Goal: Obtain resource: Obtain resource

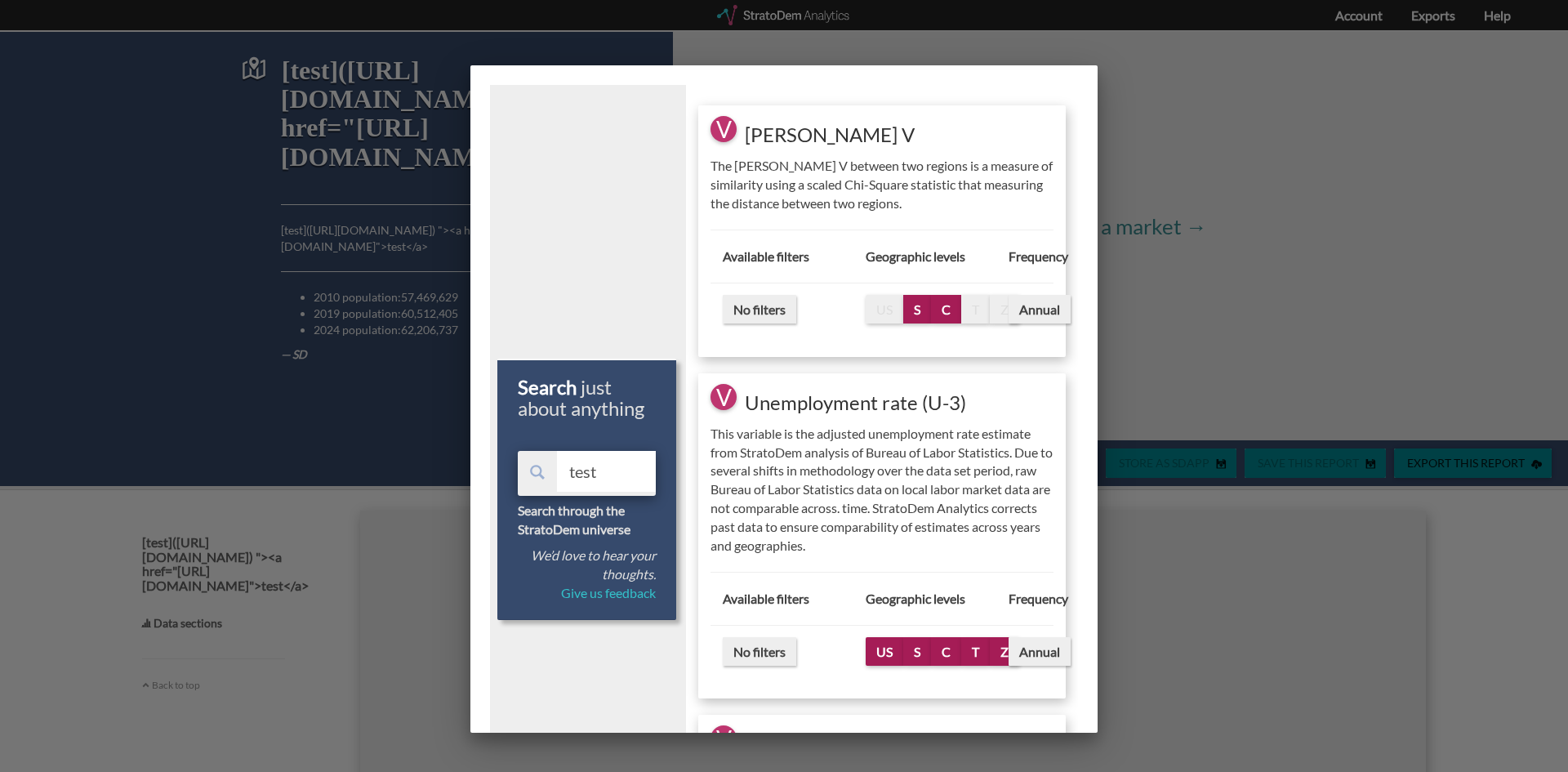
scroll to position [4, 0]
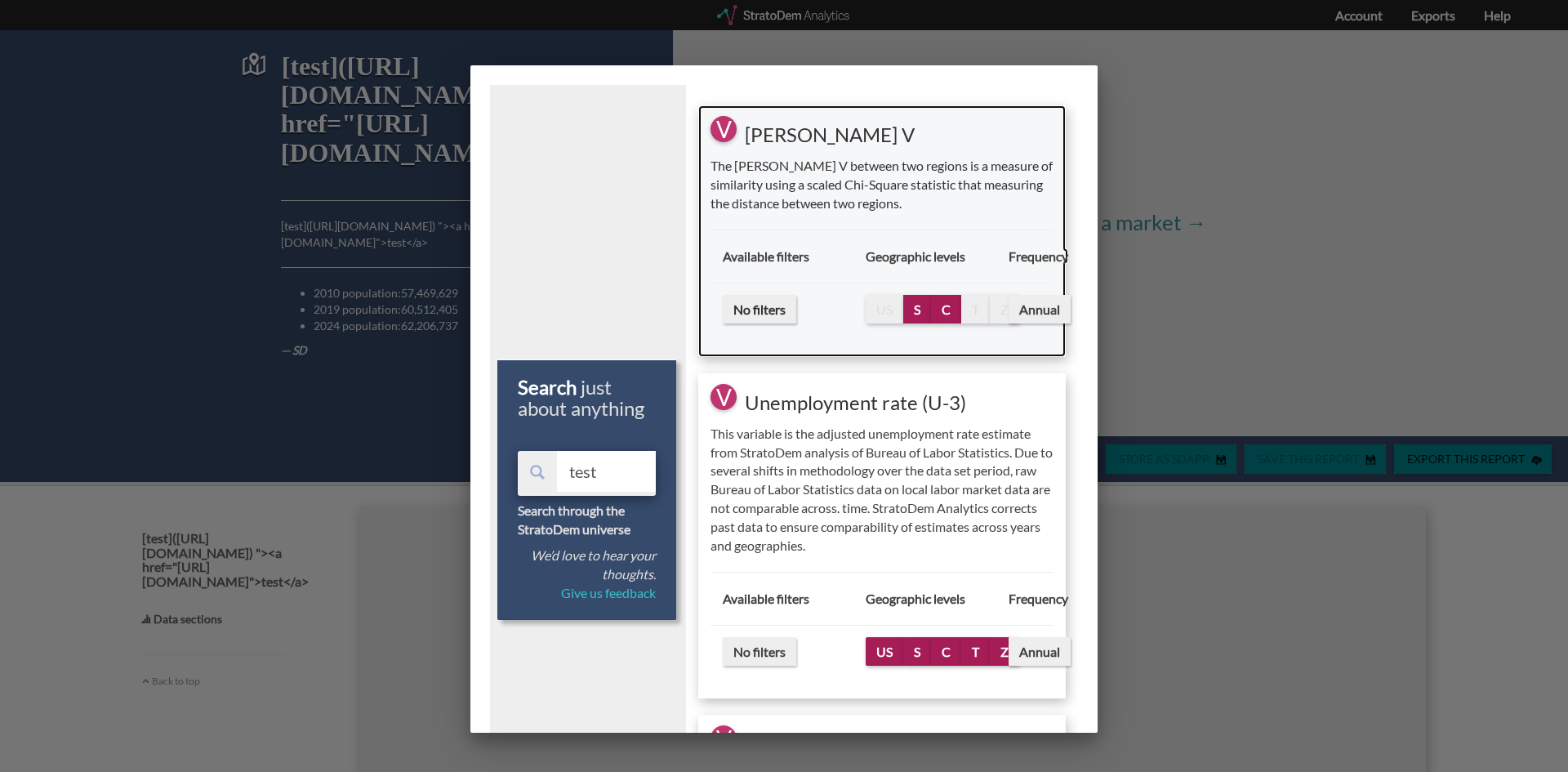
click at [1023, 305] on span "Annual" at bounding box center [1039, 309] width 62 height 29
click at [951, 308] on span "C" at bounding box center [946, 309] width 30 height 29
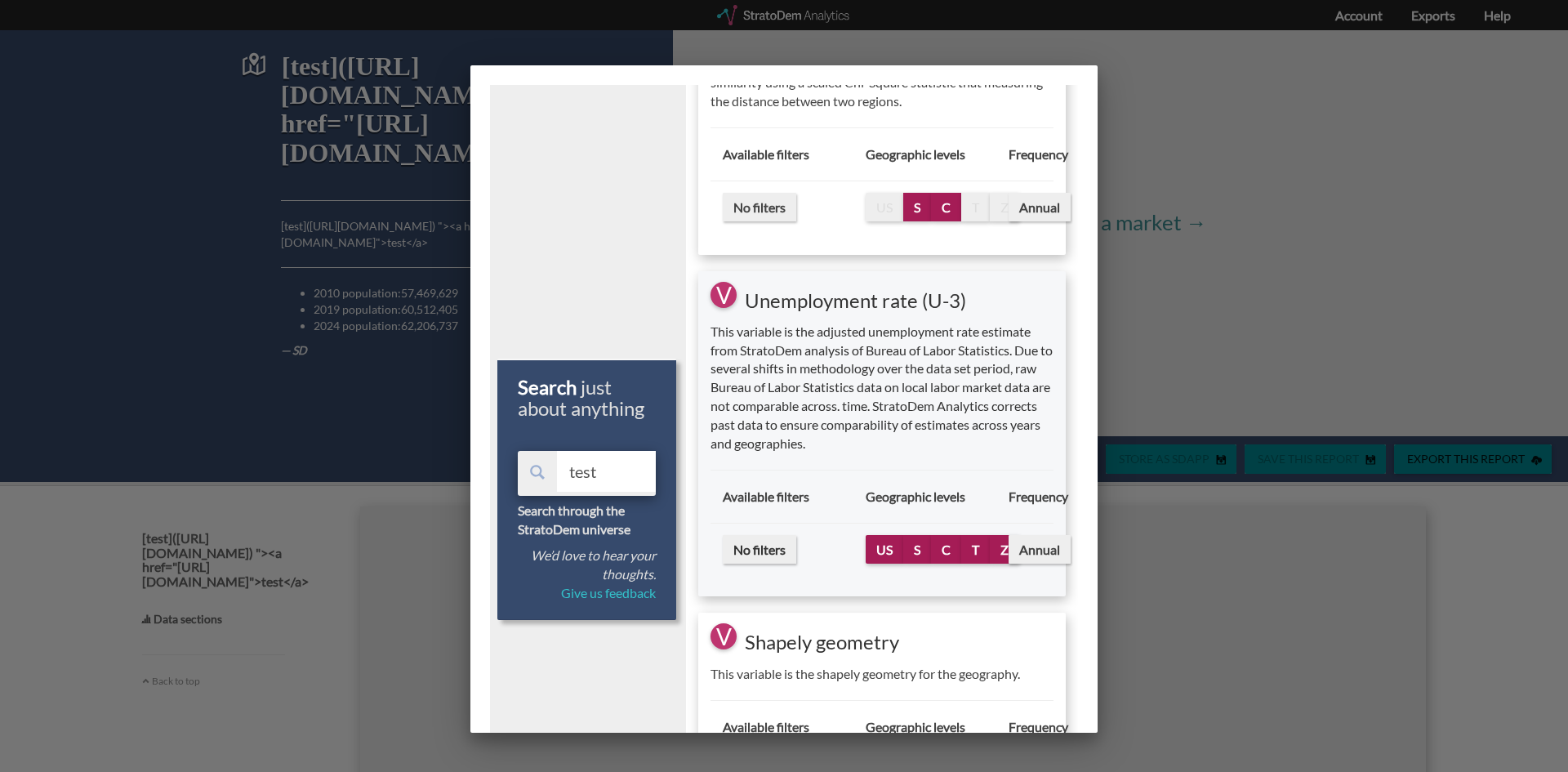
select select "10"
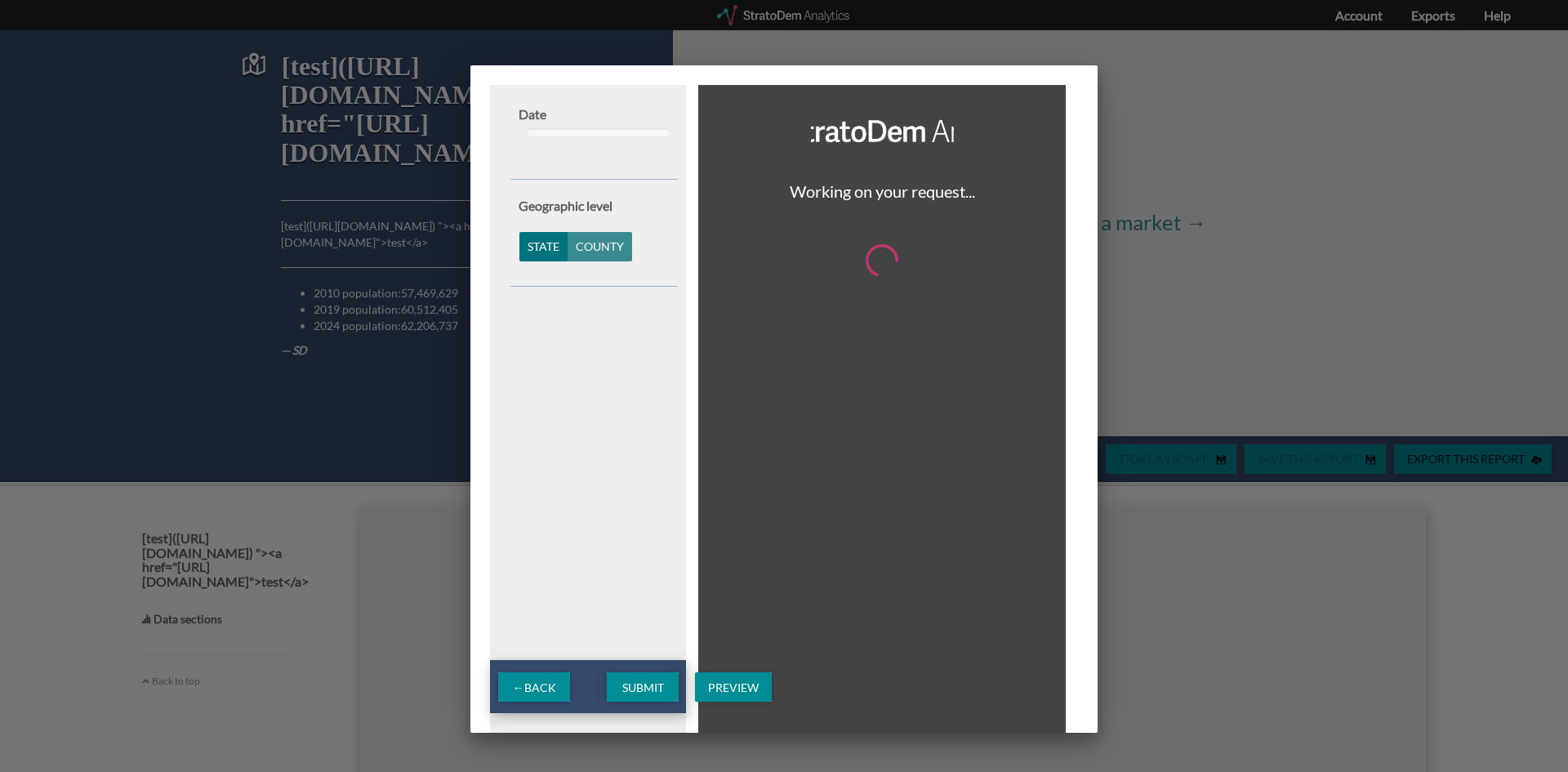
scroll to position [0, 0]
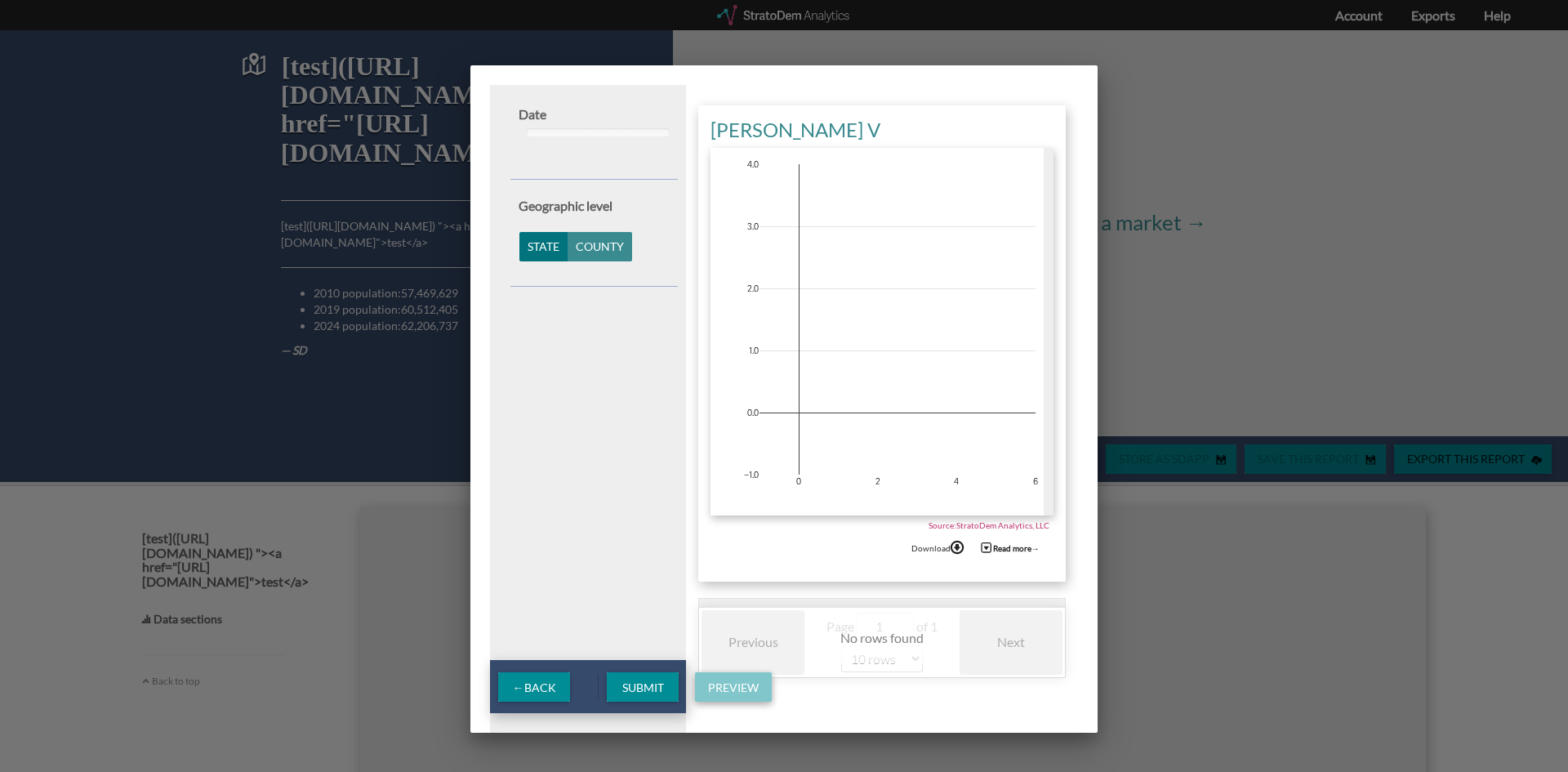
click at [741, 692] on span "Preview" at bounding box center [733, 687] width 77 height 14
click at [724, 642] on div "Table" at bounding box center [729, 645] width 43 height 39
click at [974, 159] on icon at bounding box center [973, 158] width 13 height 11
click at [972, 159] on icon at bounding box center [973, 158] width 13 height 11
click at [537, 683] on span "← Back" at bounding box center [534, 687] width 43 height 14
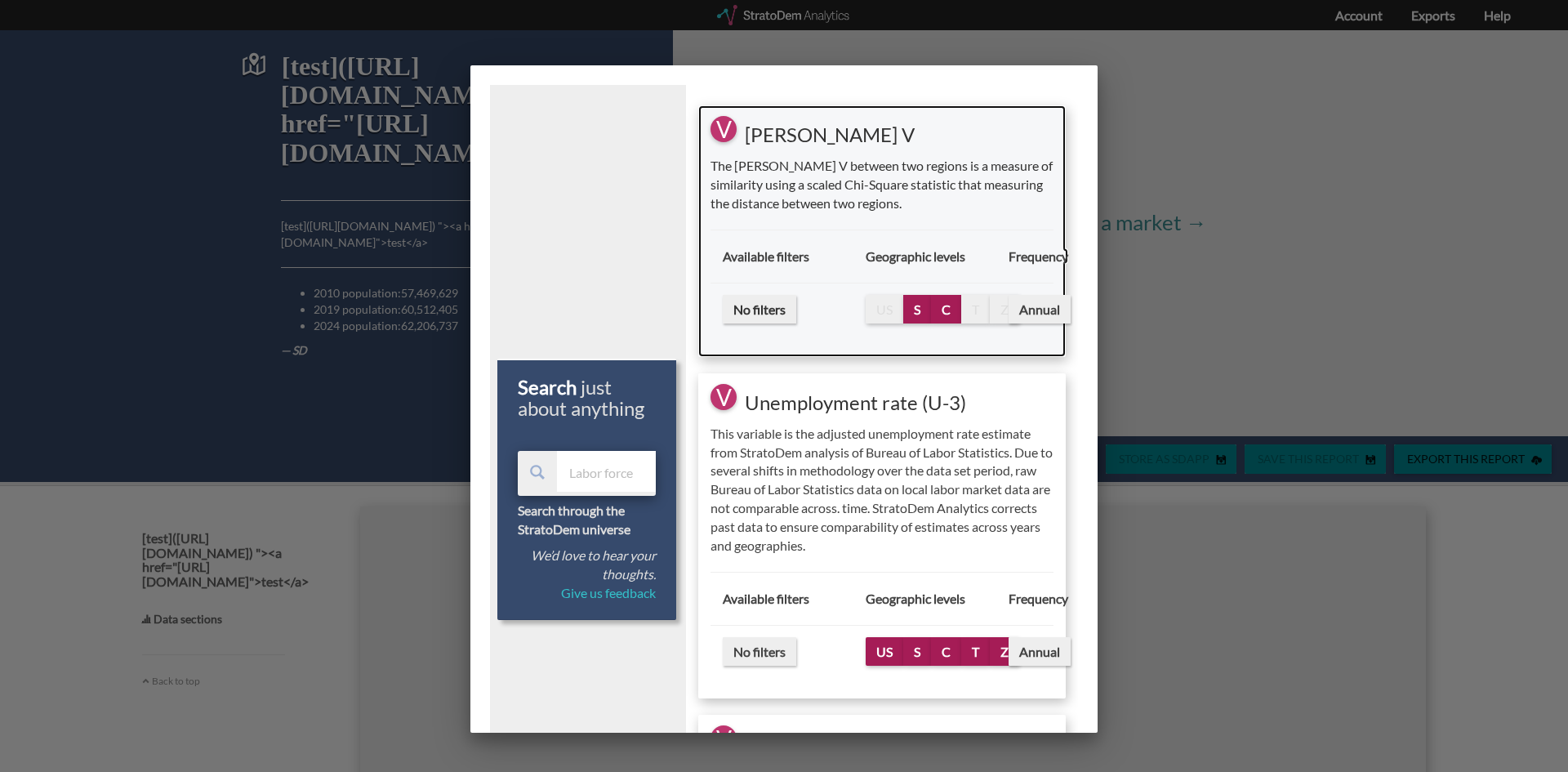
click at [1036, 312] on span "Annual" at bounding box center [1039, 309] width 62 height 29
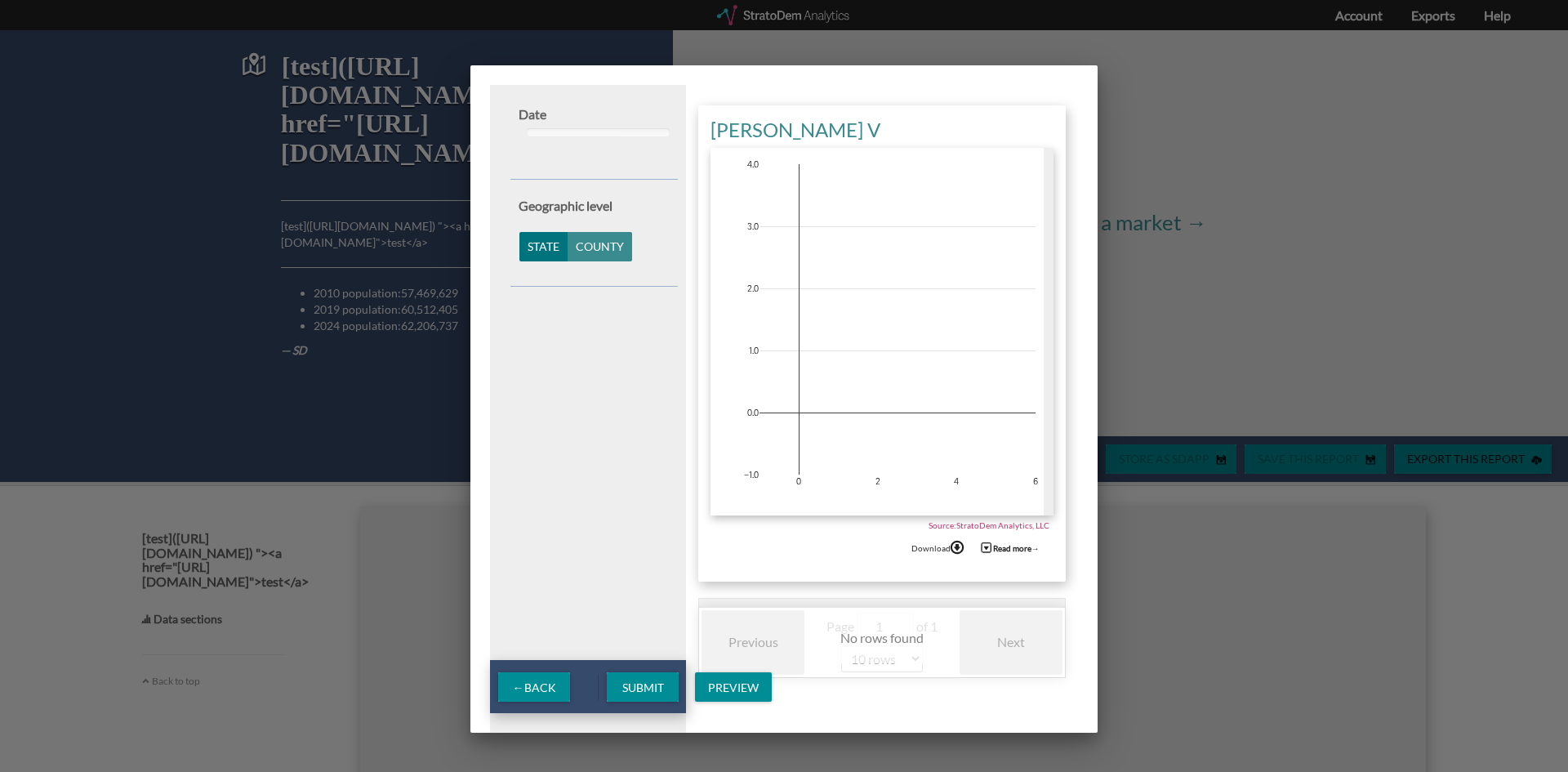
click at [642, 685] on span "Submit" at bounding box center [643, 687] width 68 height 14
click at [849, 648] on select "5 rows 10 rows 20 rows 25 rows 50 rows 100 rows" at bounding box center [882, 658] width 82 height 27
select select "20"
click at [841, 653] on select "5 rows 10 rows 20 rows 25 rows 50 rows 100 rows" at bounding box center [882, 658] width 82 height 27
click at [729, 691] on span "Preview" at bounding box center [733, 687] width 77 height 14
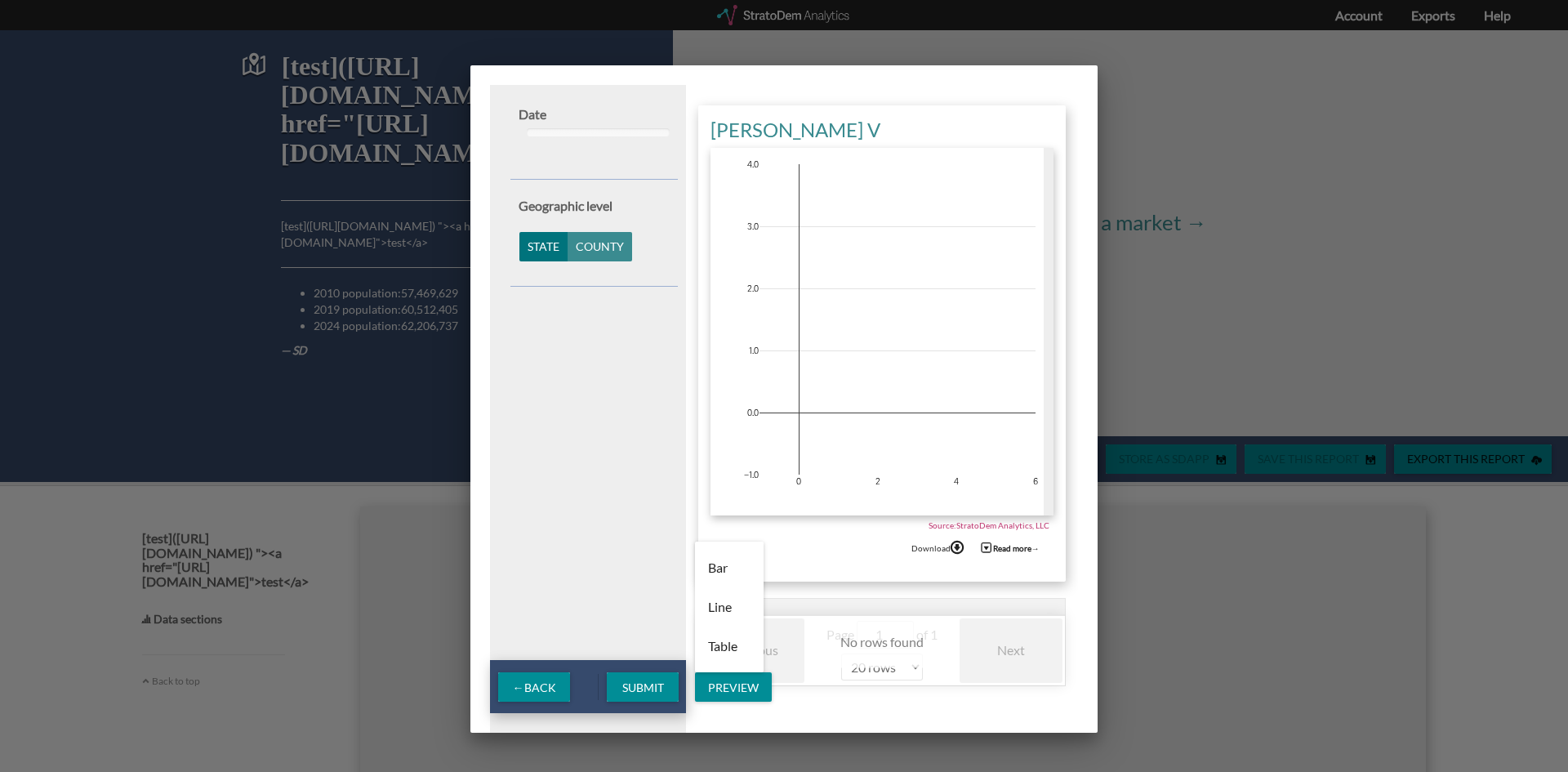
click at [668, 670] on div "Bar Line Table" at bounding box center [784, 386] width 1568 height 772
click at [650, 681] on div "Bar Line Table" at bounding box center [784, 386] width 1568 height 772
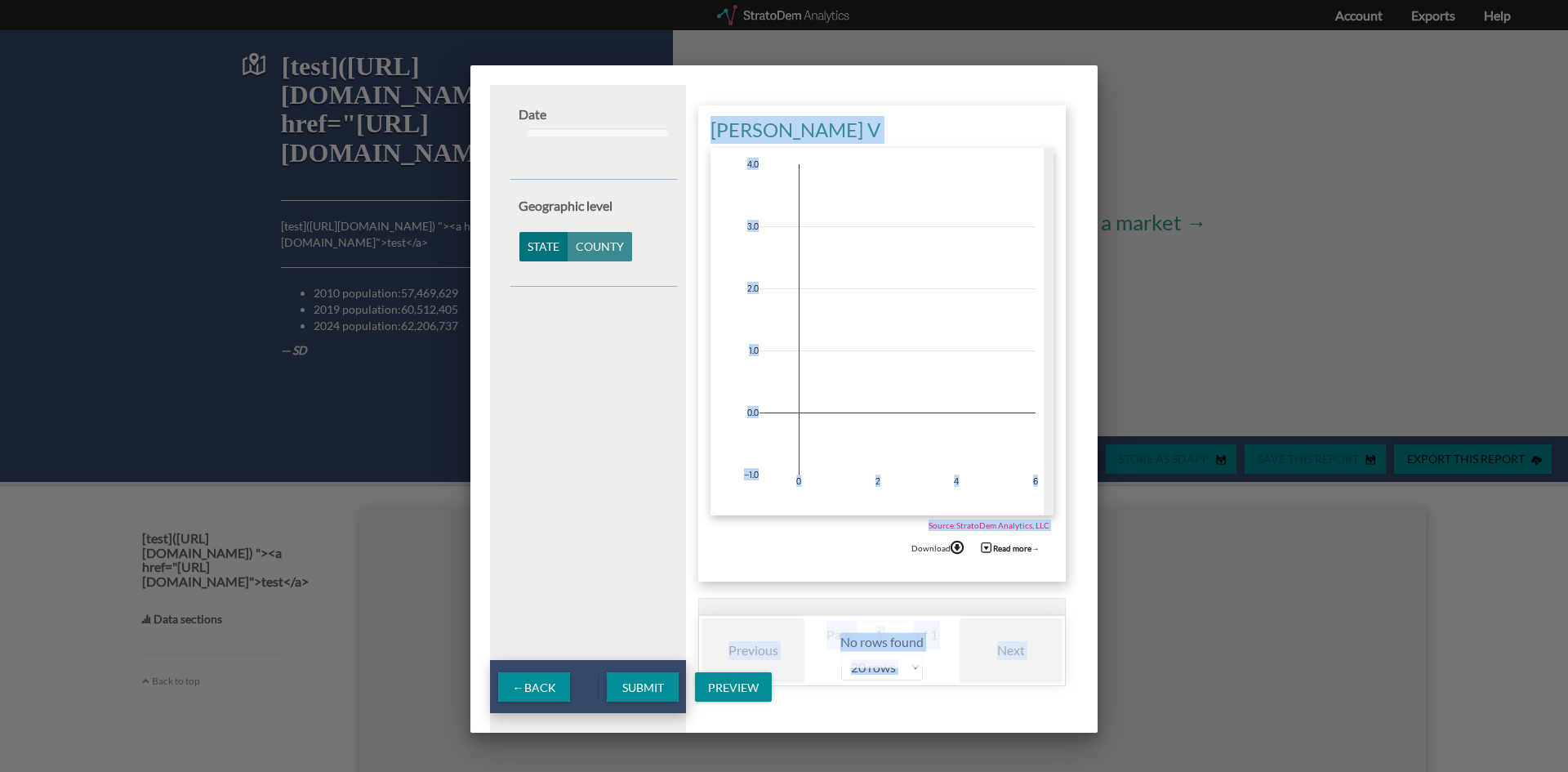
click at [644, 691] on span "Submit" at bounding box center [643, 687] width 68 height 14
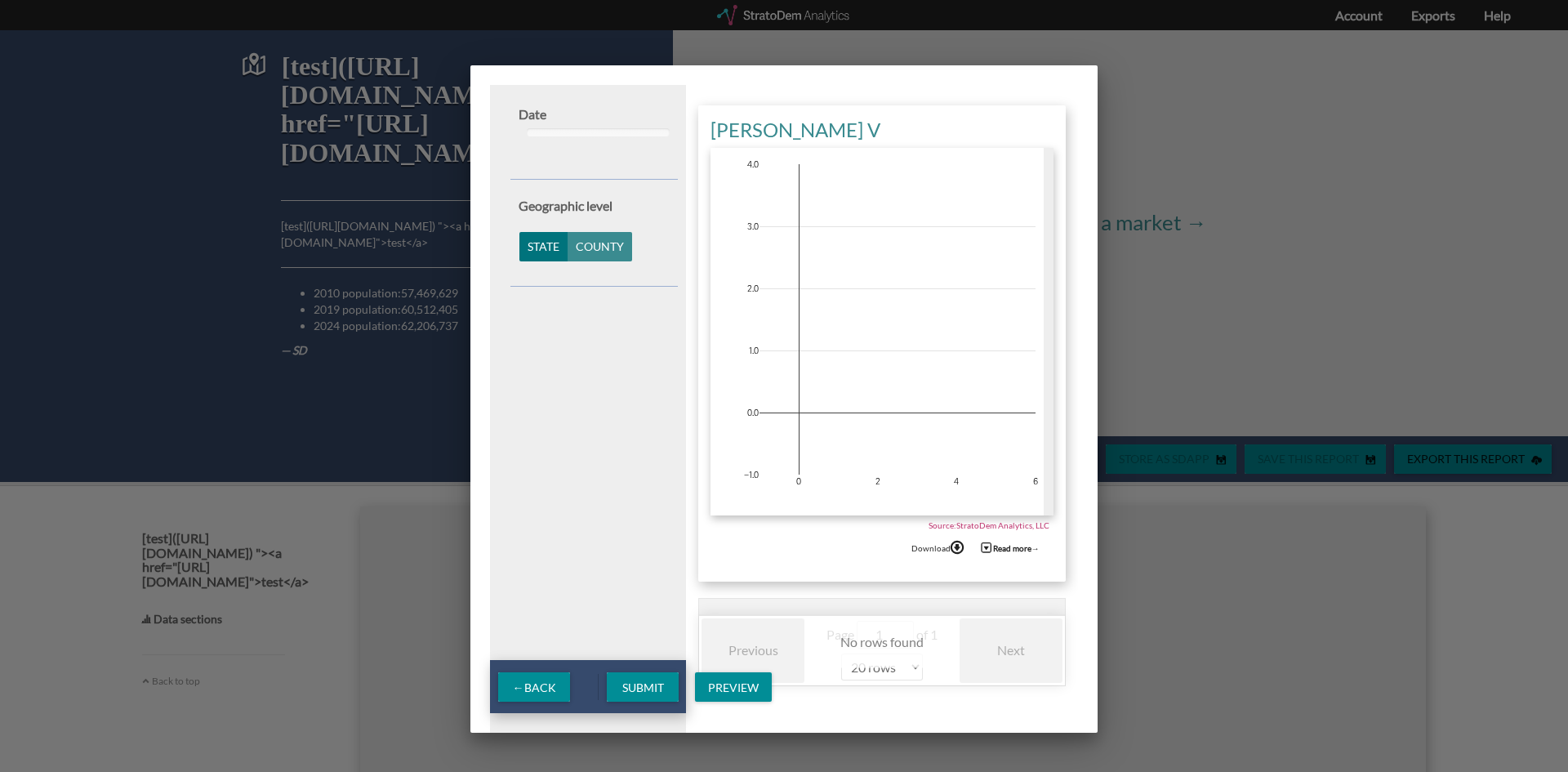
click at [636, 519] on div "Date 2010 : 2017 2010 2017 2000 2005 2010 2015 2020 2025 Geographic level [GEOG…" at bounding box center [594, 430] width 184 height 690
click at [526, 677] on div "← Back" at bounding box center [534, 686] width 72 height 29
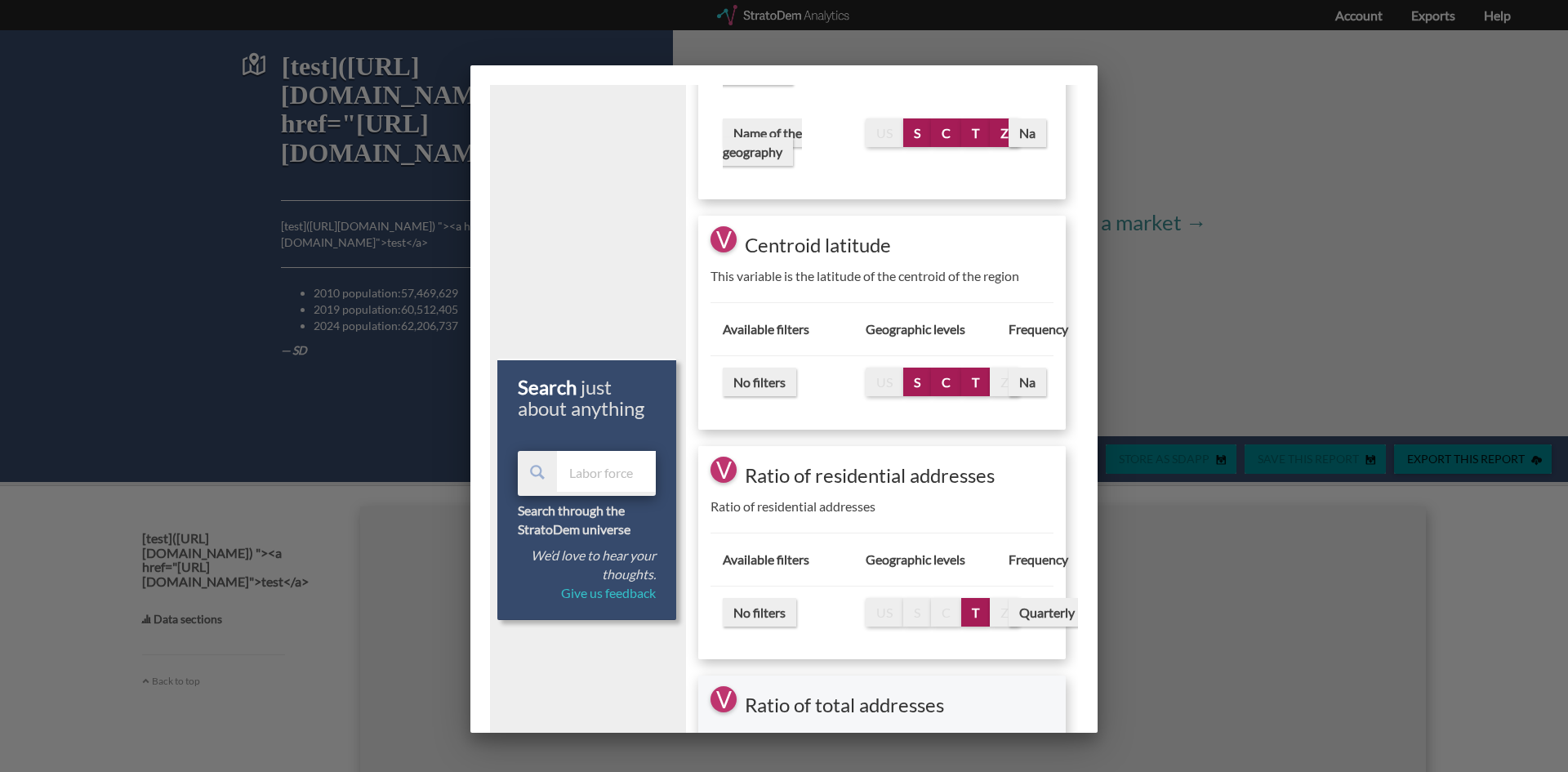
scroll to position [1143, 0]
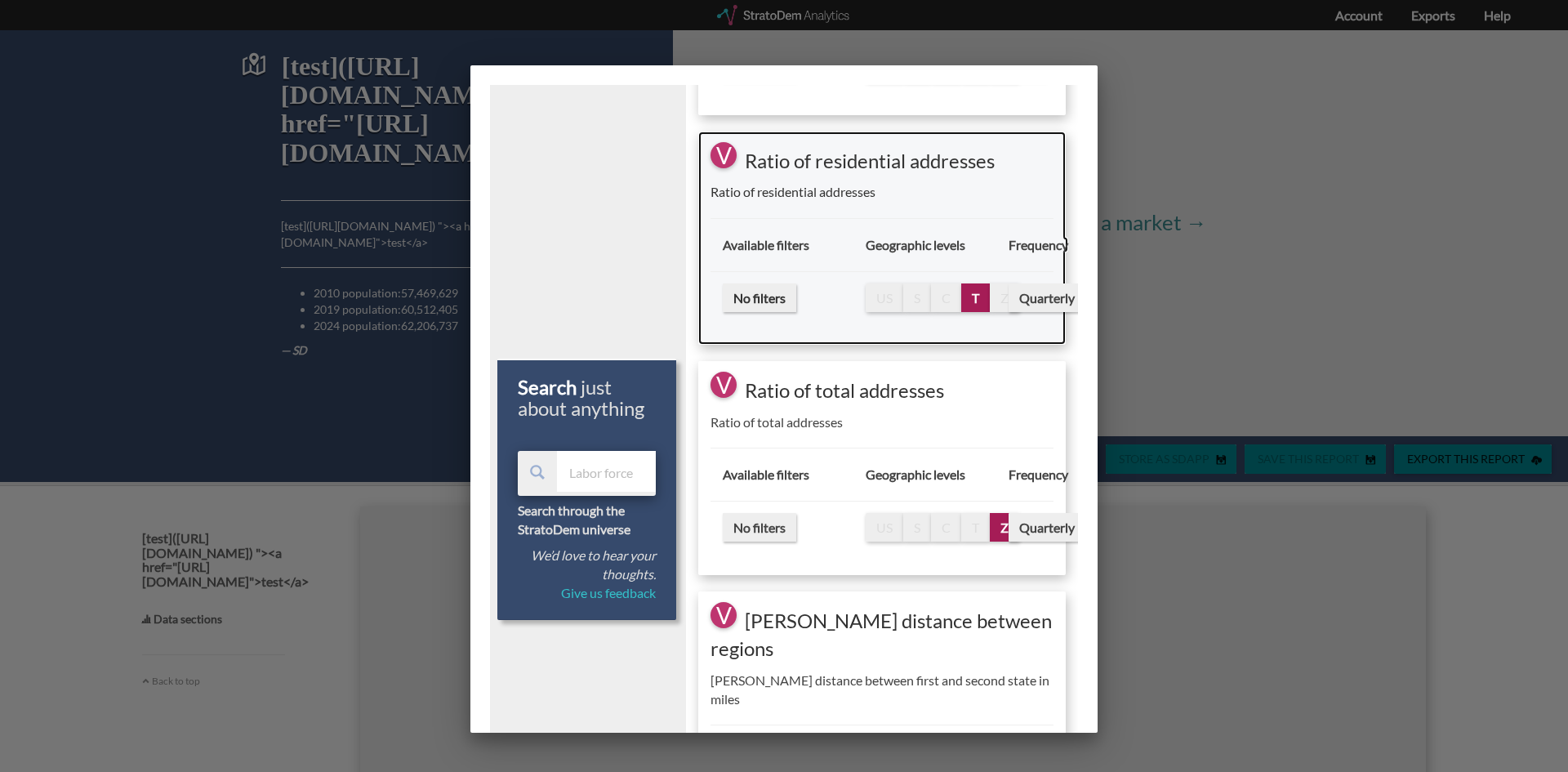
click at [972, 294] on span "T" at bounding box center [975, 298] width 7 height 16
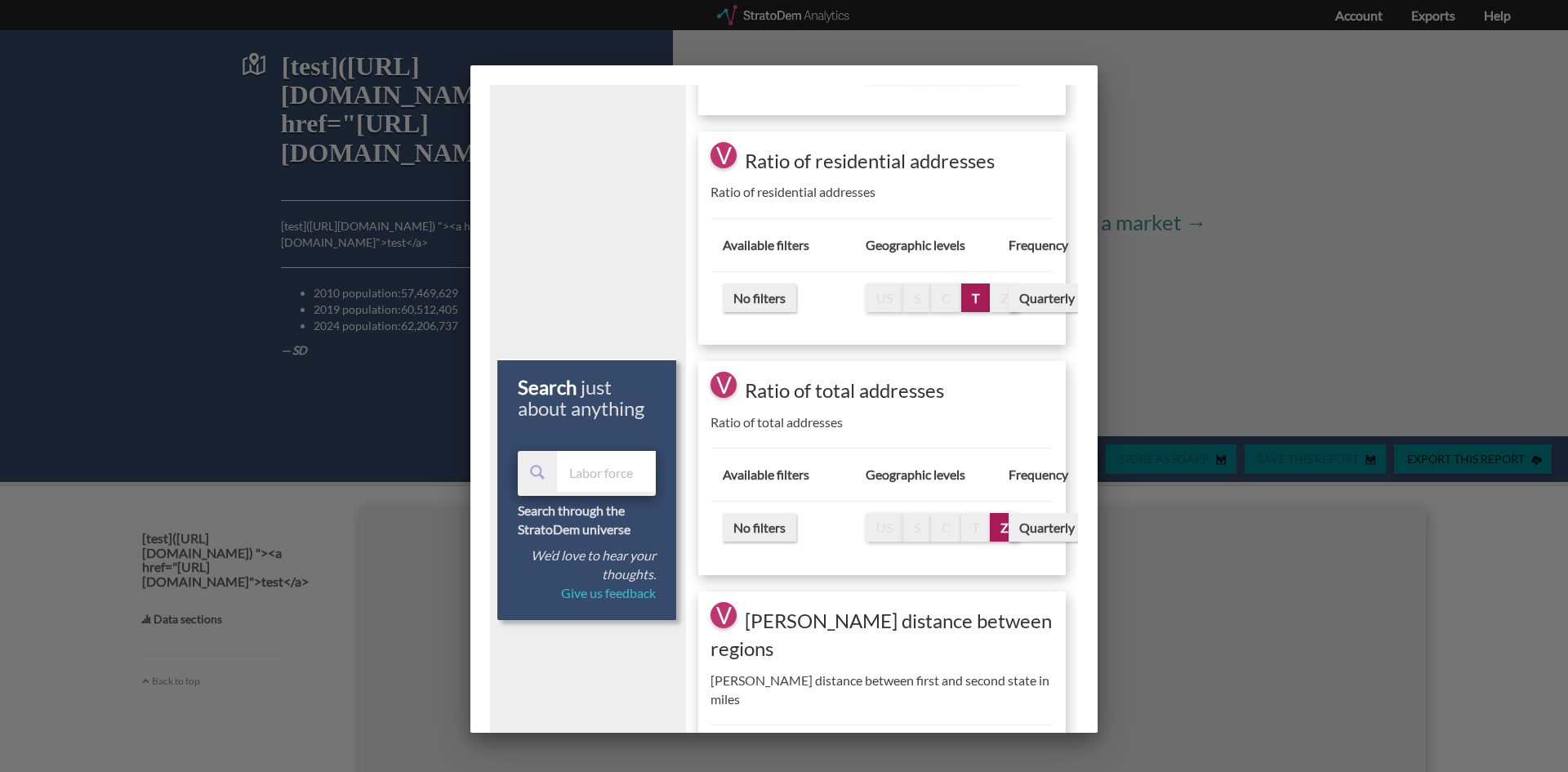
select select "10"
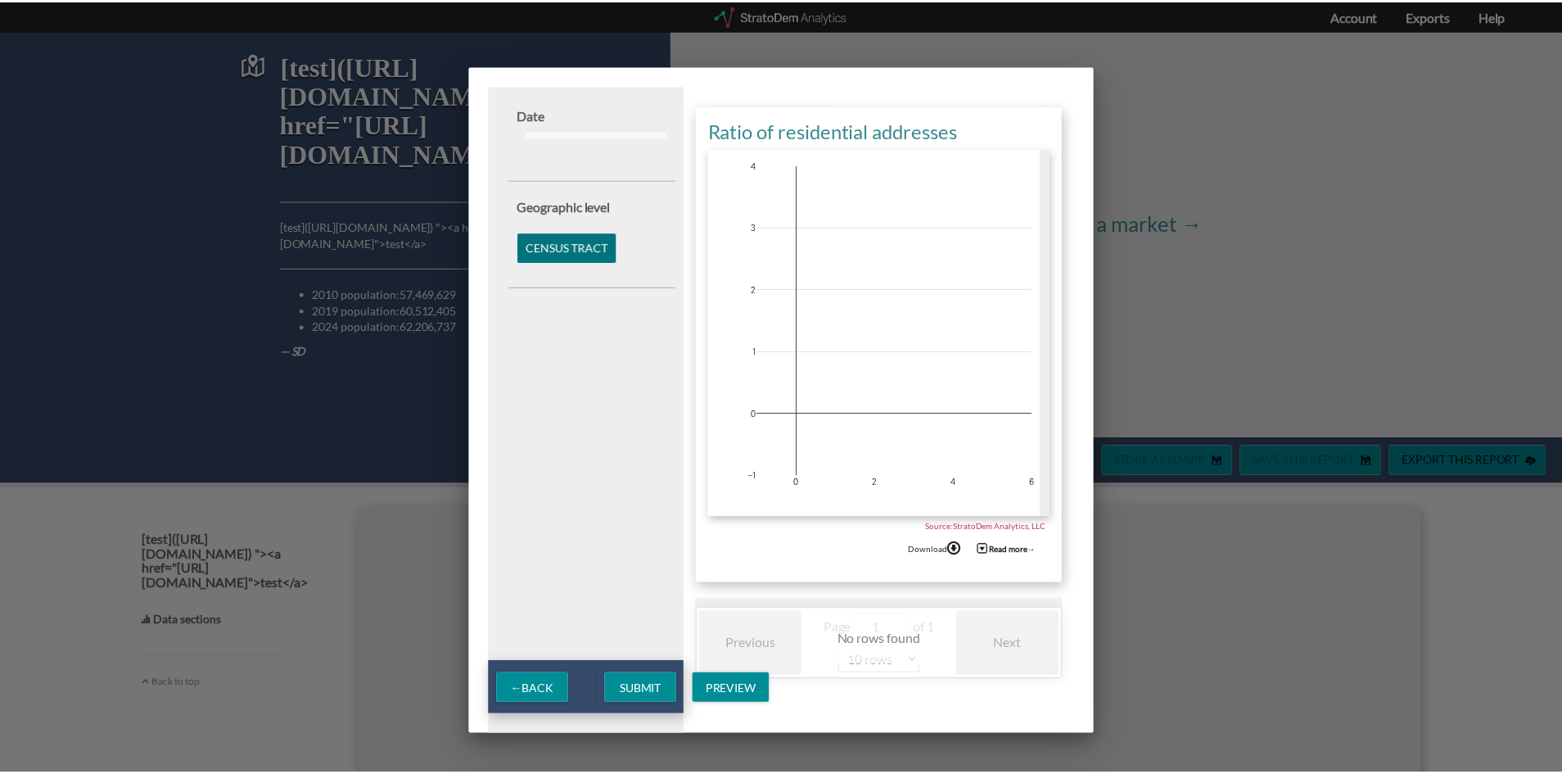
scroll to position [0, 0]
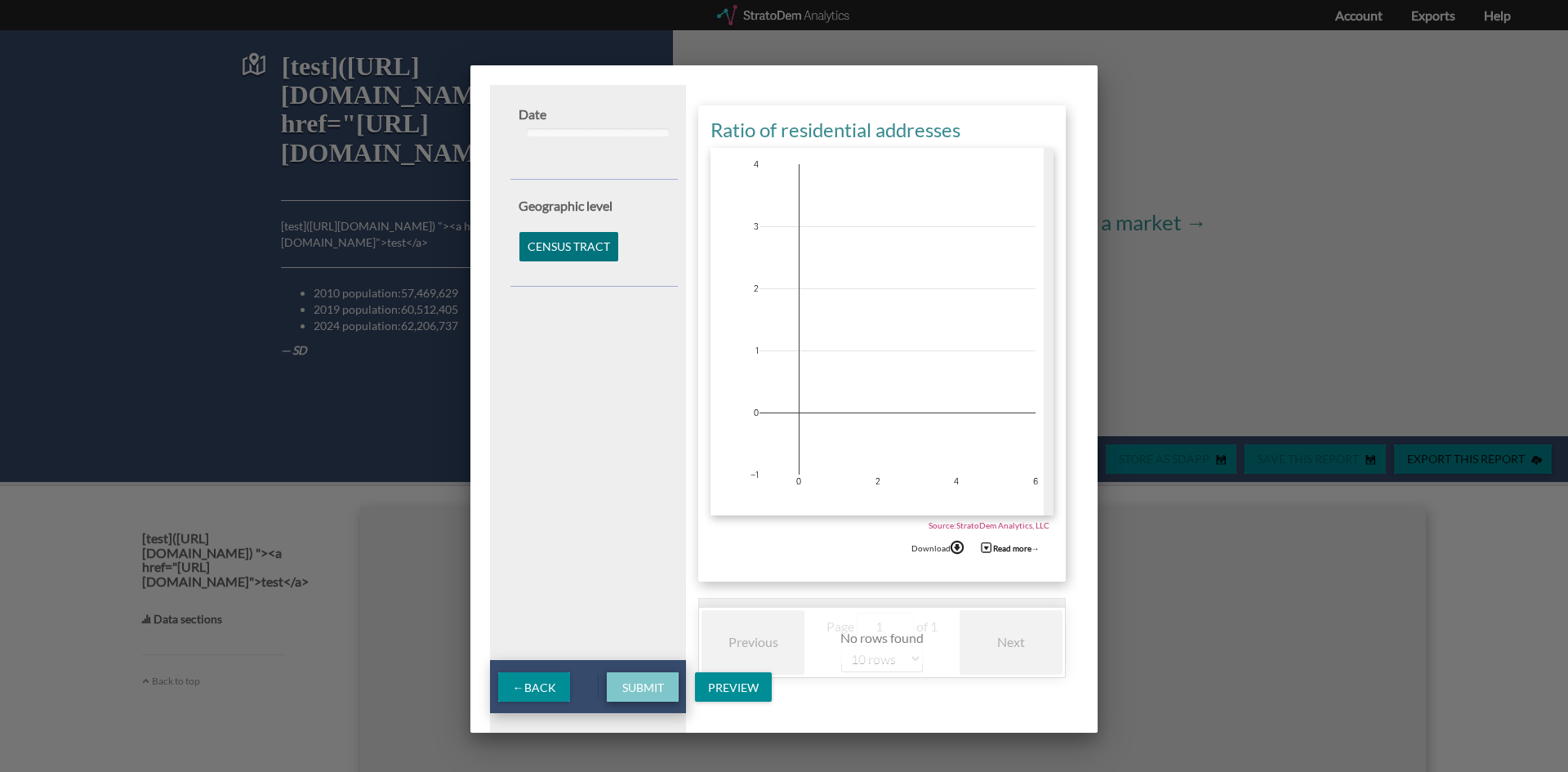
click at [644, 688] on span "Submit" at bounding box center [643, 687] width 68 height 14
click at [489, 711] on div "Date 2010 : 2017 2010 2017 2000 2005 2010 2015 2020 2025 Geographic level Censu…" at bounding box center [784, 399] width 627 height 667
click at [432, 678] on div at bounding box center [784, 386] width 1568 height 772
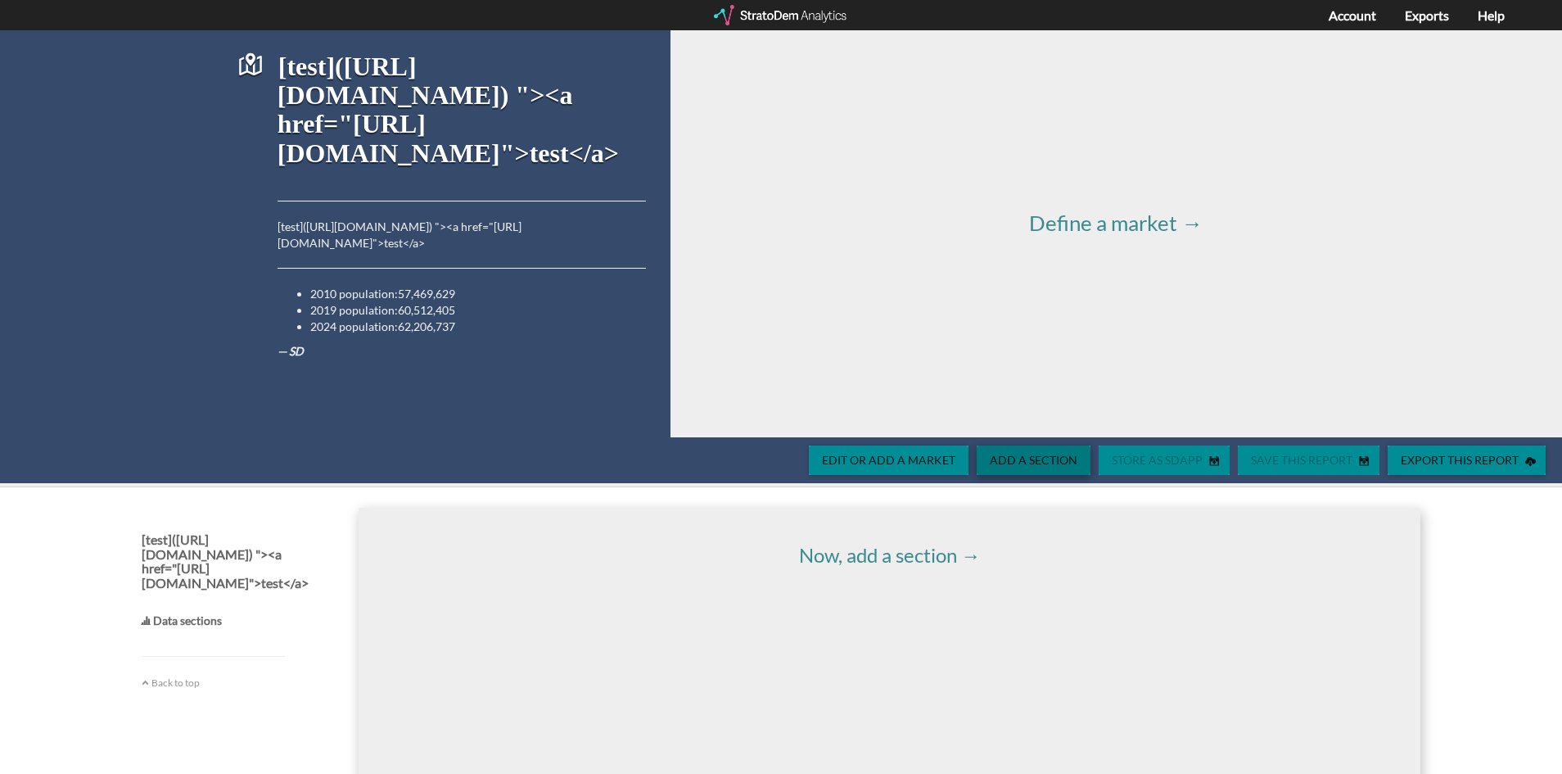
click at [1022, 462] on span "Add a section" at bounding box center [1034, 460] width 114 height 14
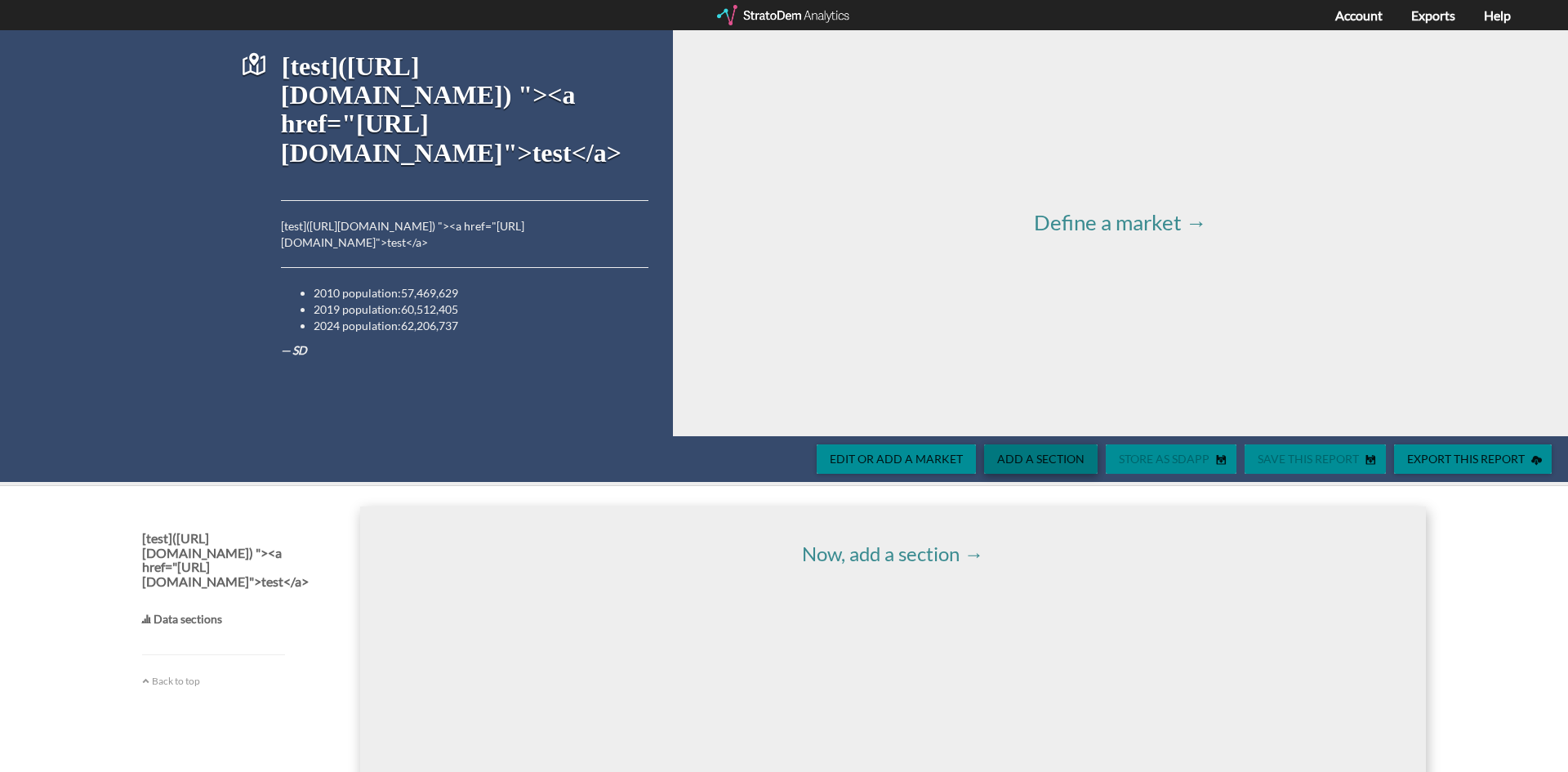
select select "10"
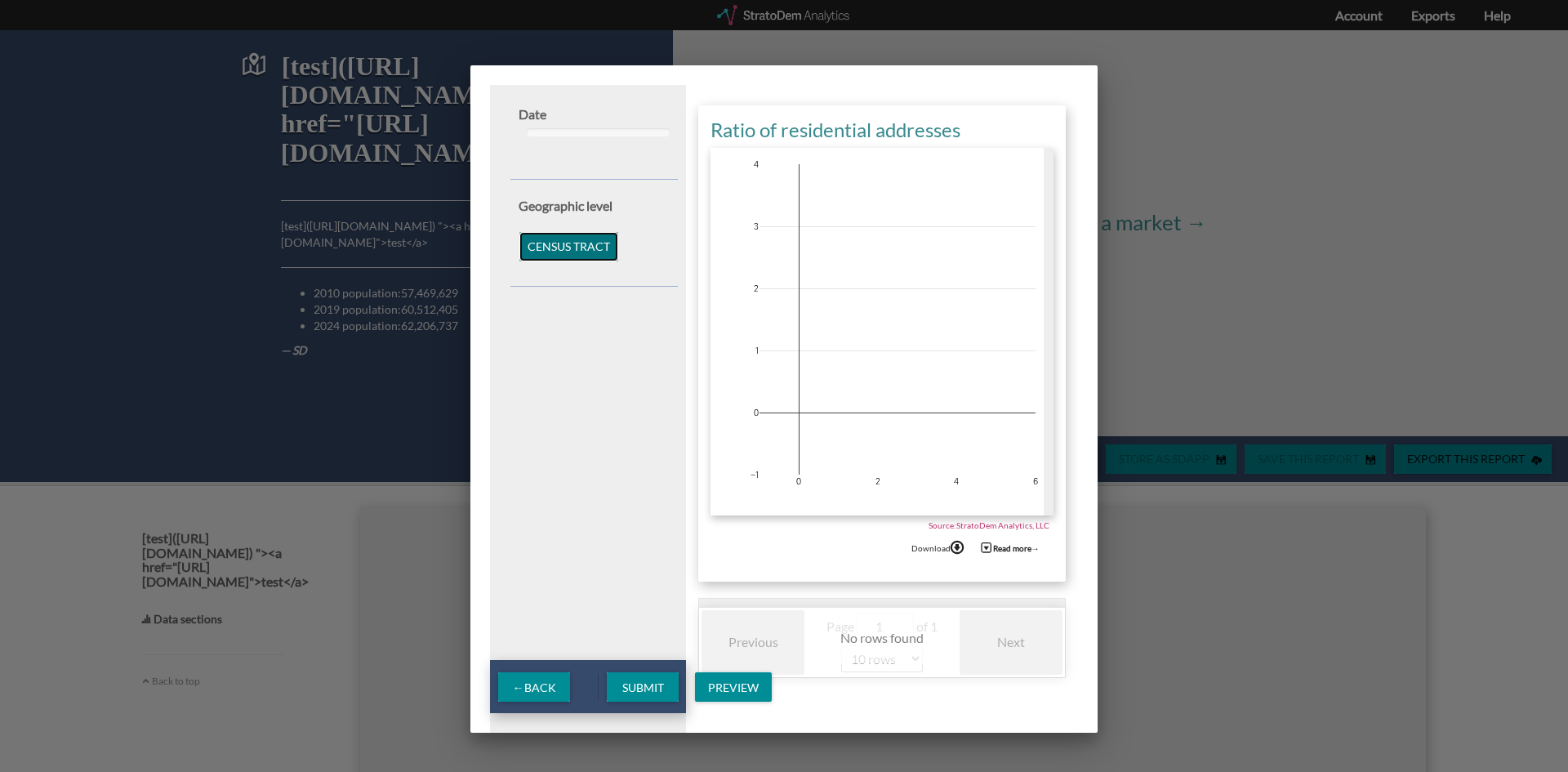
drag, startPoint x: 551, startPoint y: 232, endPoint x: 549, endPoint y: 245, distance: 13.2
click at [549, 241] on button "Census tract" at bounding box center [569, 246] width 99 height 29
click at [635, 687] on span "Submit" at bounding box center [643, 687] width 68 height 14
click at [657, 684] on span "Submit" at bounding box center [643, 687] width 68 height 14
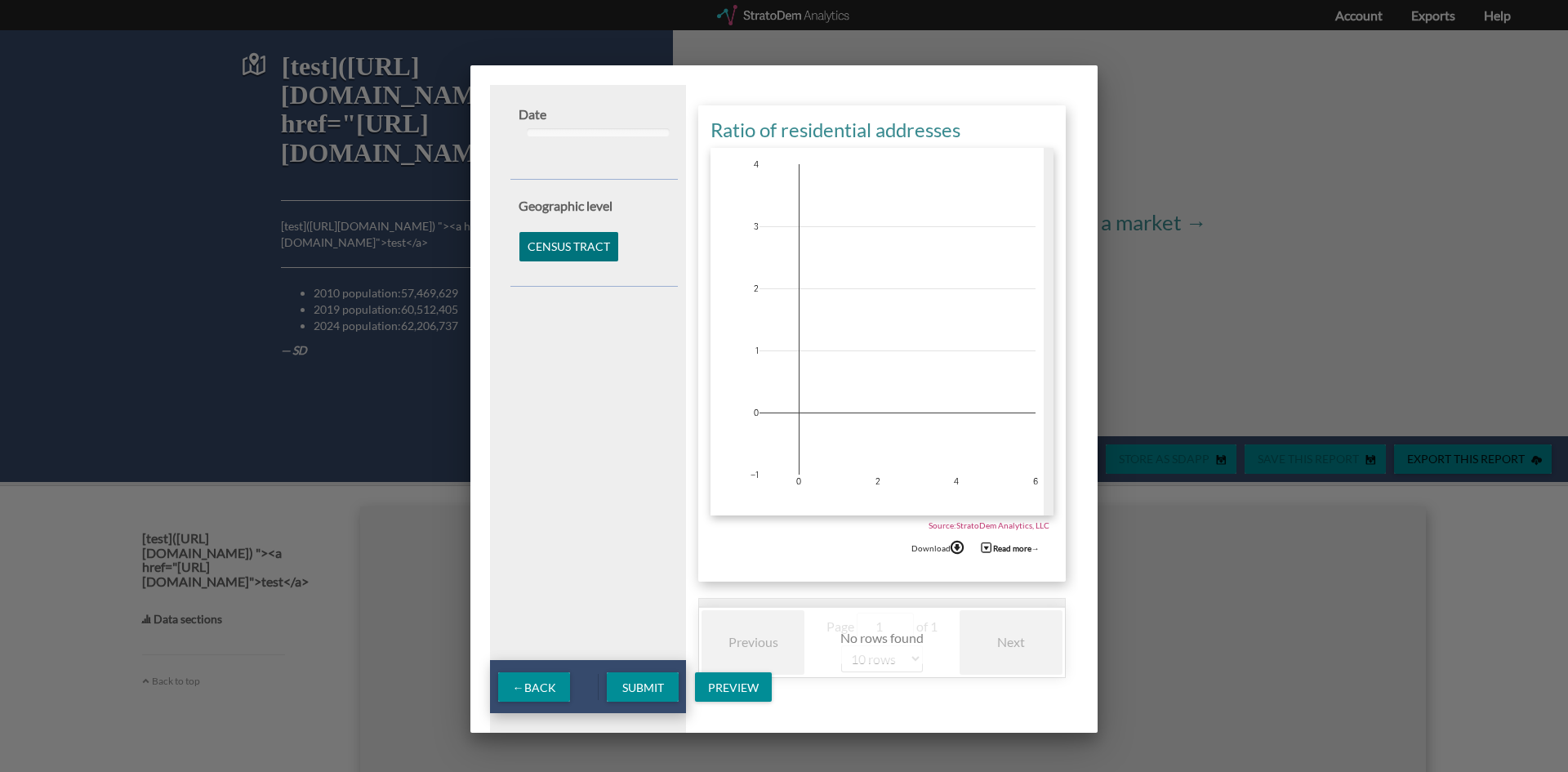
click at [328, 524] on div at bounding box center [784, 386] width 1568 height 772
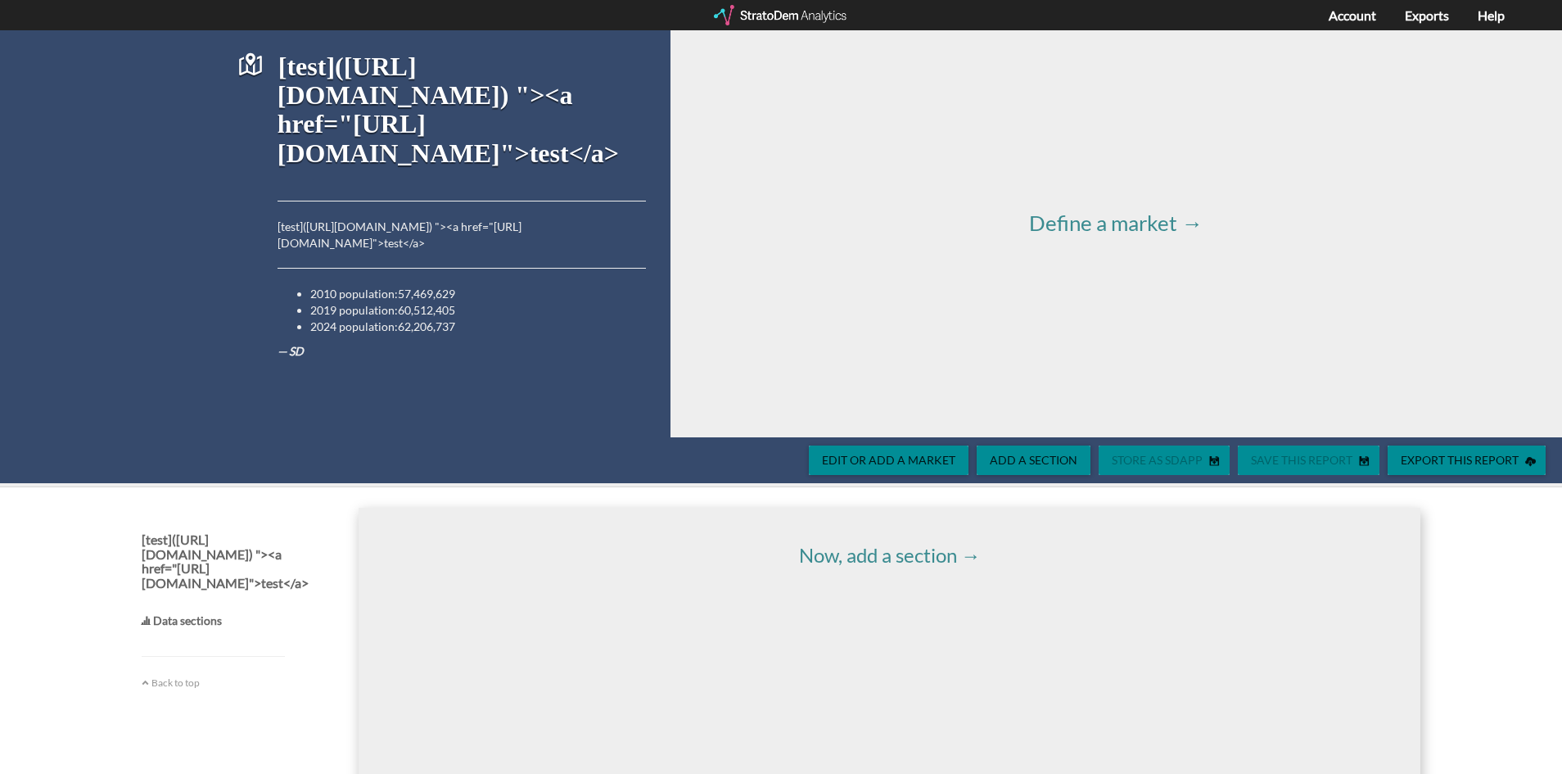
drag, startPoint x: 288, startPoint y: 323, endPoint x: 439, endPoint y: 404, distance: 171.1
click at [444, 386] on div "[test]([URL][DOMAIN_NAME]) "><a href="[URL][DOMAIN_NAME]">test</a> [test]([URL]…" at bounding box center [441, 232] width 409 height 409
click at [255, 576] on h4 "[test]([URL][DOMAIN_NAME]) "><a href="[URL][DOMAIN_NAME]">test</a>" at bounding box center [213, 560] width 143 height 57
click at [162, 621] on h4 "Data sections" at bounding box center [213, 620] width 143 height 12
click at [179, 618] on h4 "Data sections" at bounding box center [213, 620] width 143 height 12
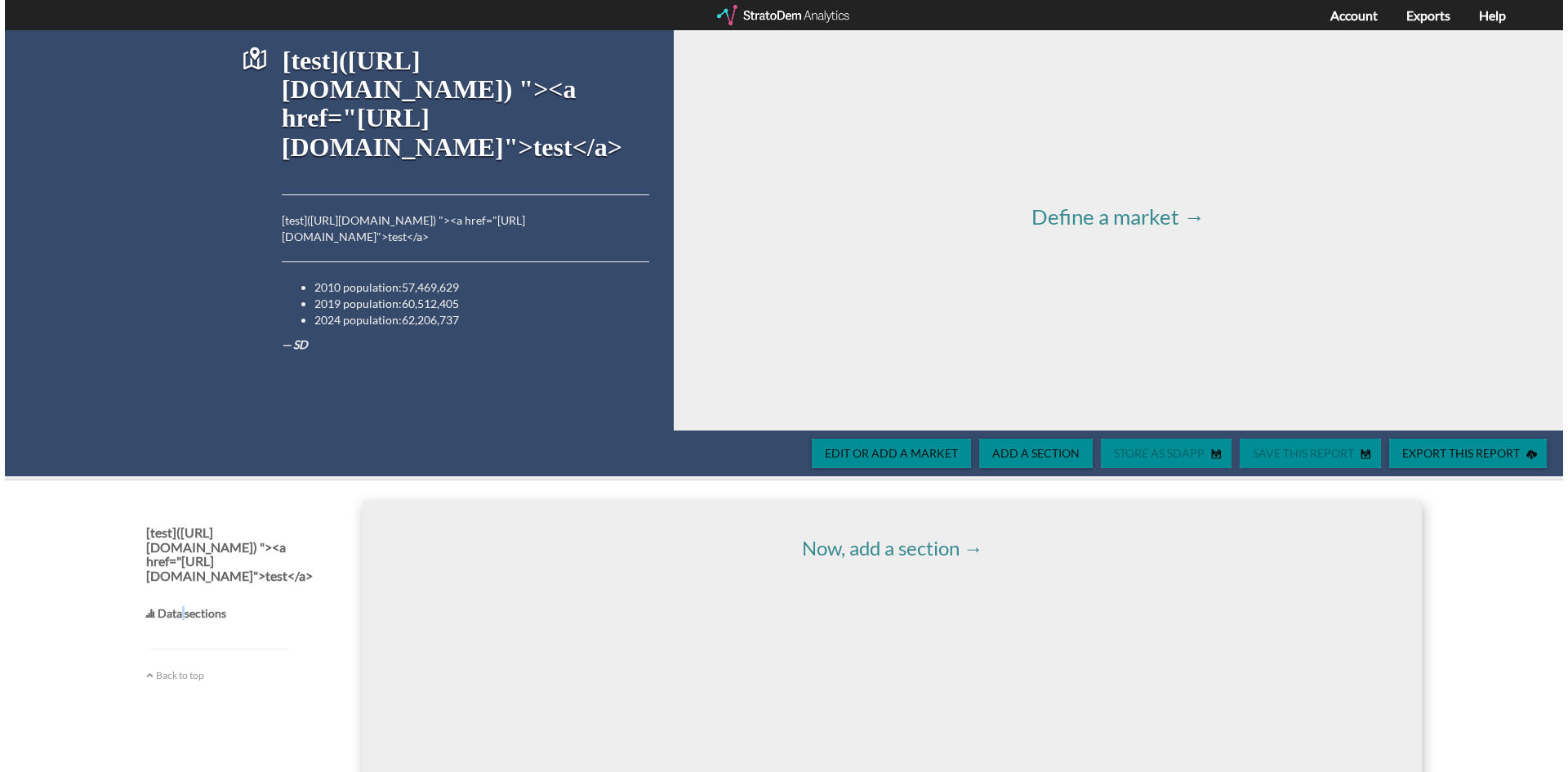
scroll to position [249, 0]
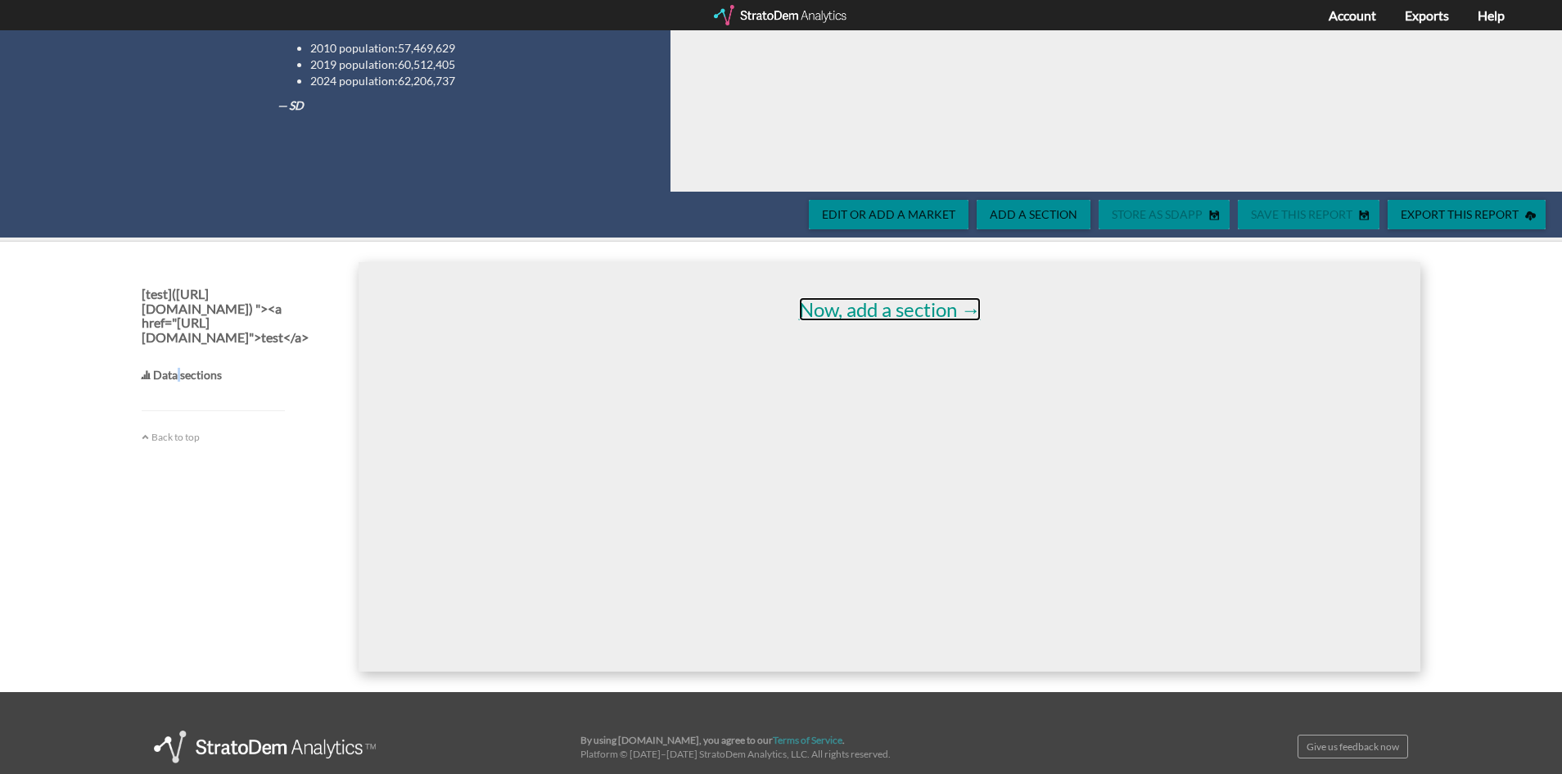
click at [856, 314] on link "Now, add a section →" at bounding box center [890, 309] width 182 height 24
select select "10"
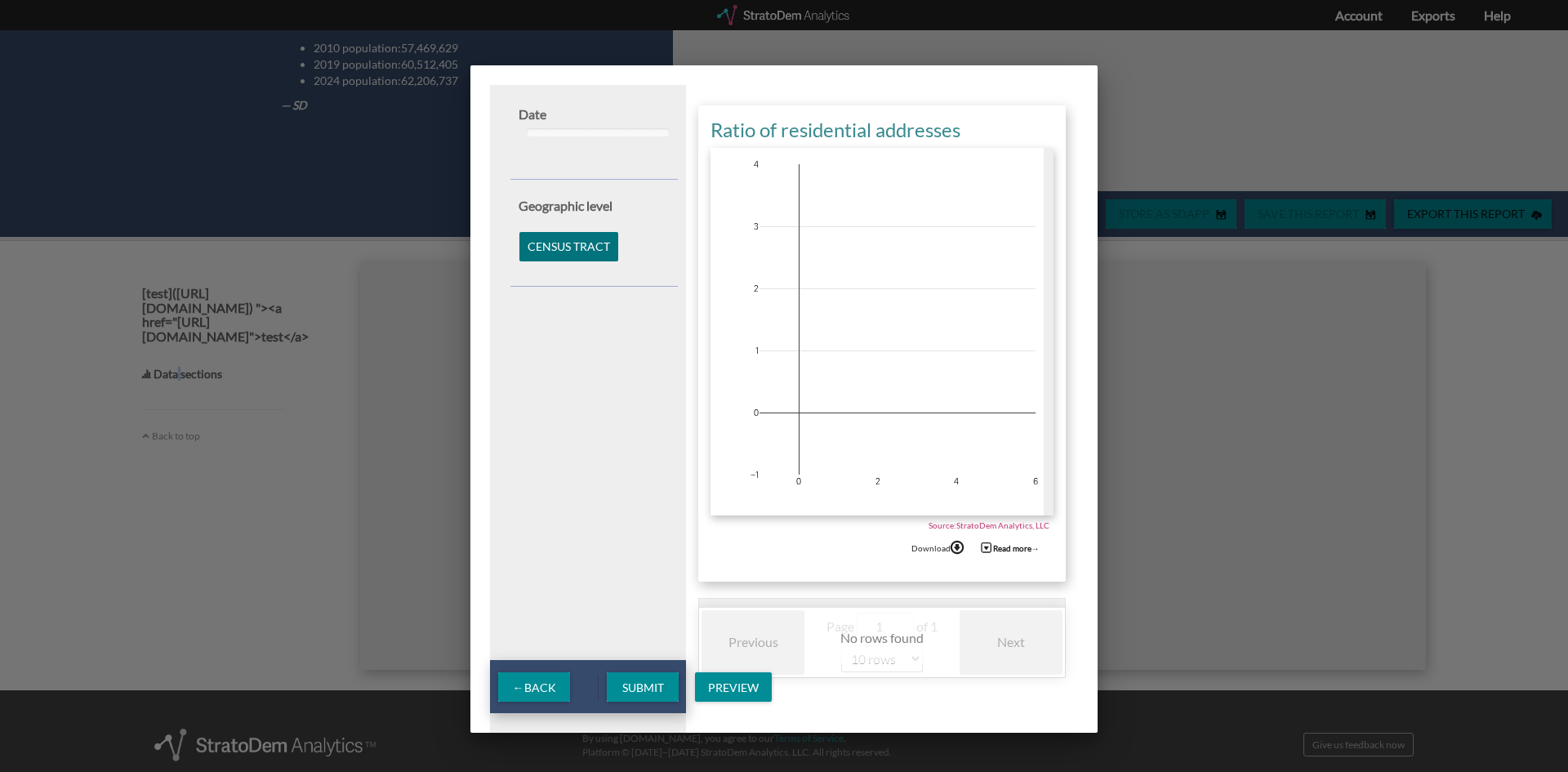
click at [648, 680] on span "Submit" at bounding box center [643, 687] width 68 height 14
click at [627, 698] on div "Submit" at bounding box center [642, 686] width 72 height 29
click at [637, 681] on span "Submit" at bounding box center [643, 687] width 68 height 14
click at [921, 548] on div "Download" at bounding box center [938, 548] width 72 height 29
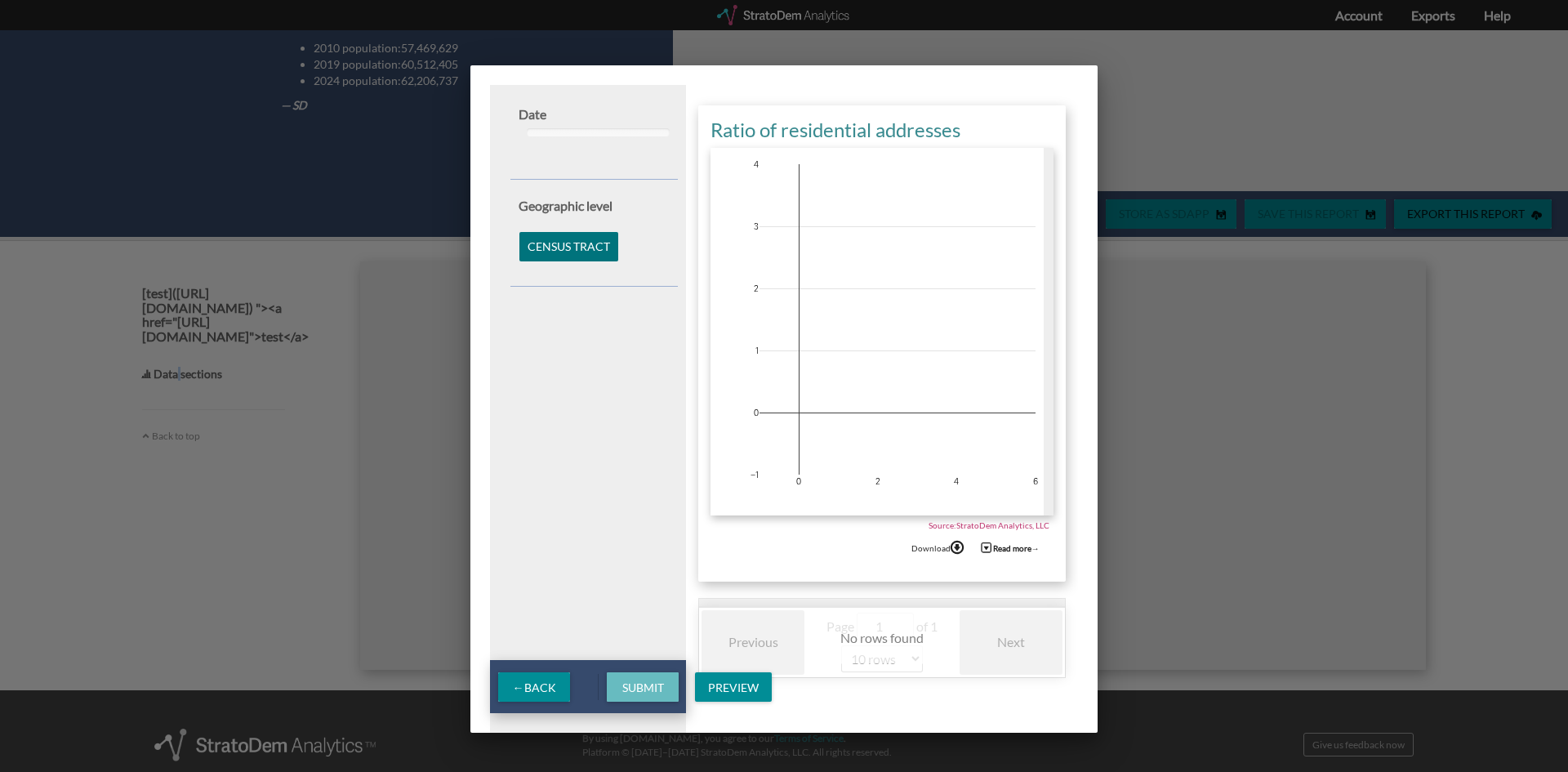
click at [650, 690] on span "Submit" at bounding box center [643, 687] width 68 height 14
click at [580, 244] on button "Census tract" at bounding box center [569, 246] width 99 height 29
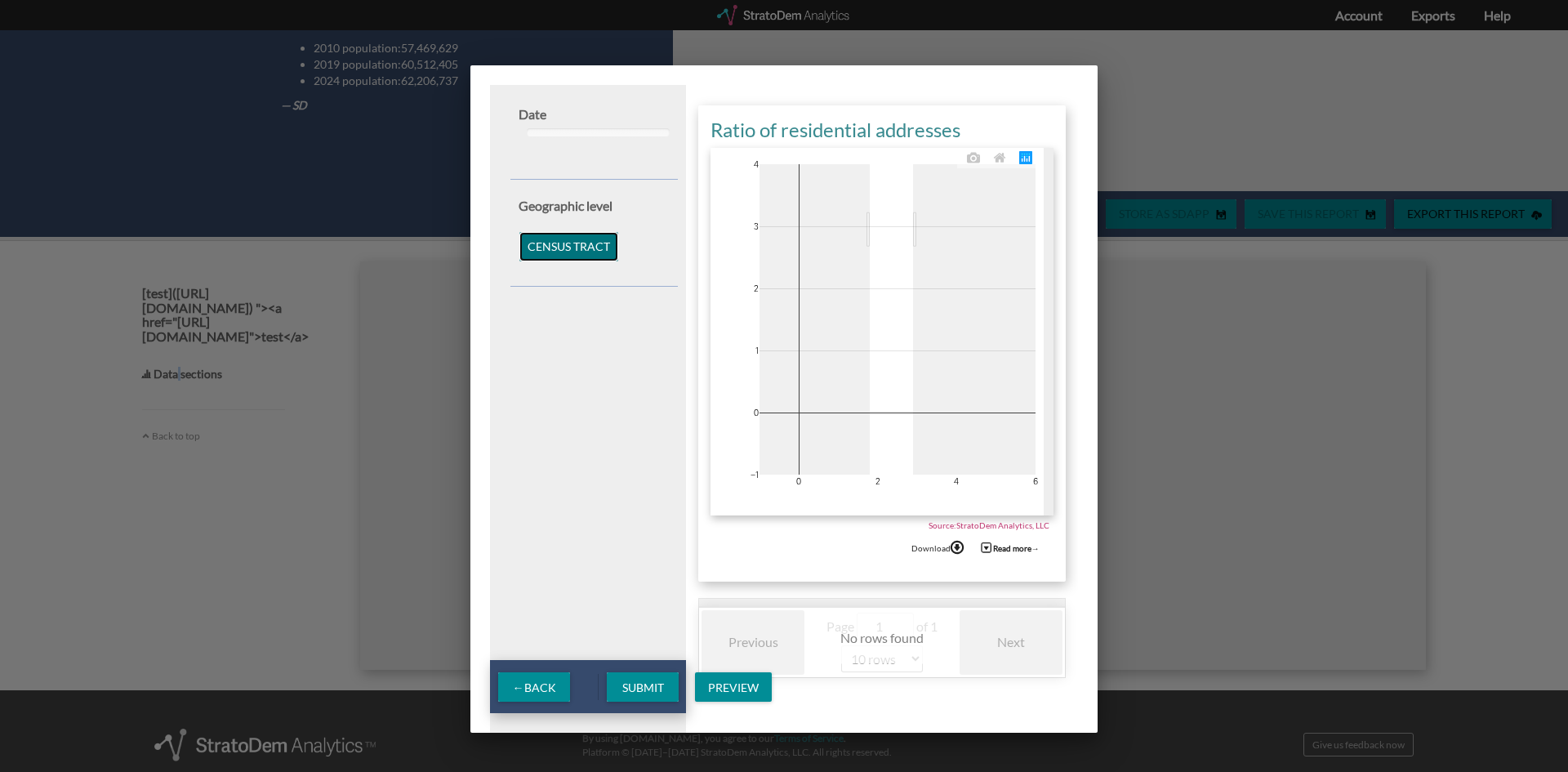
drag, startPoint x: 913, startPoint y: 229, endPoint x: 843, endPoint y: 226, distance: 70.1
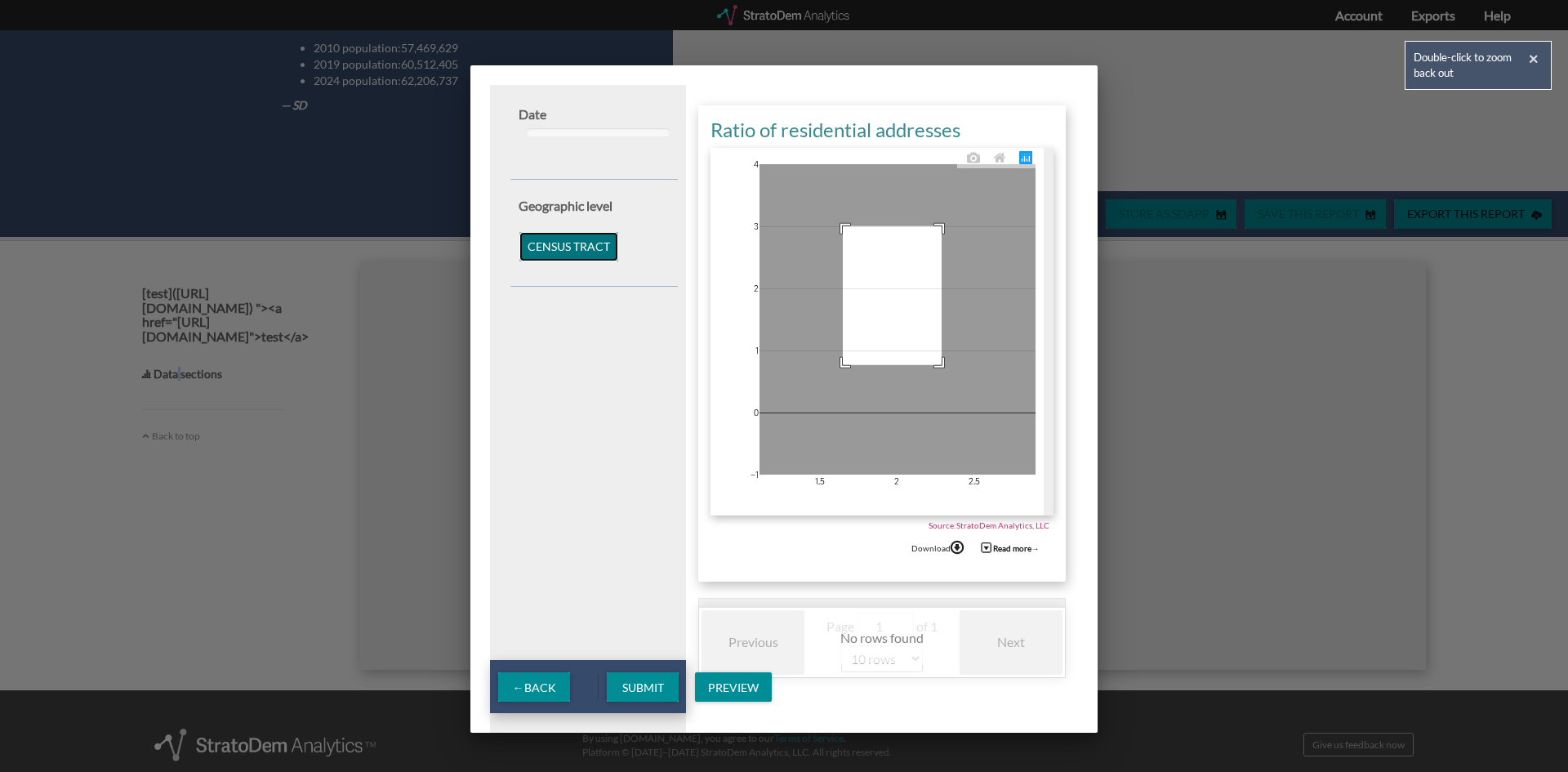
drag, startPoint x: 843, startPoint y: 226, endPoint x: 958, endPoint y: 416, distance: 222.1
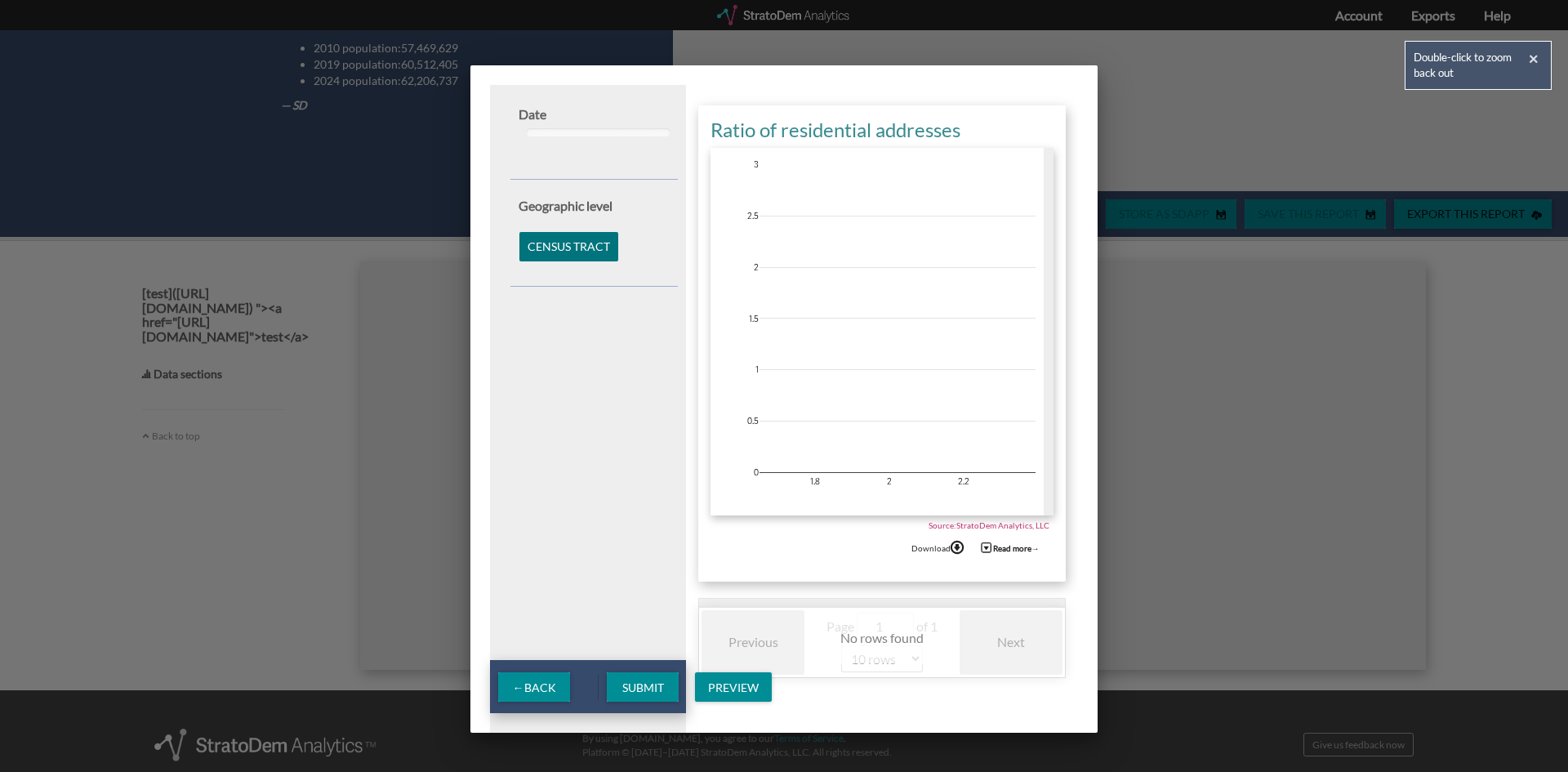
drag, startPoint x: 539, startPoint y: 108, endPoint x: 549, endPoint y: 123, distance: 18.0
click at [539, 109] on div "Date" at bounding box center [598, 115] width 160 height 19
click at [554, 129] on div at bounding box center [598, 133] width 144 height 8
drag, startPoint x: 527, startPoint y: 130, endPoint x: 662, endPoint y: 162, distance: 138.7
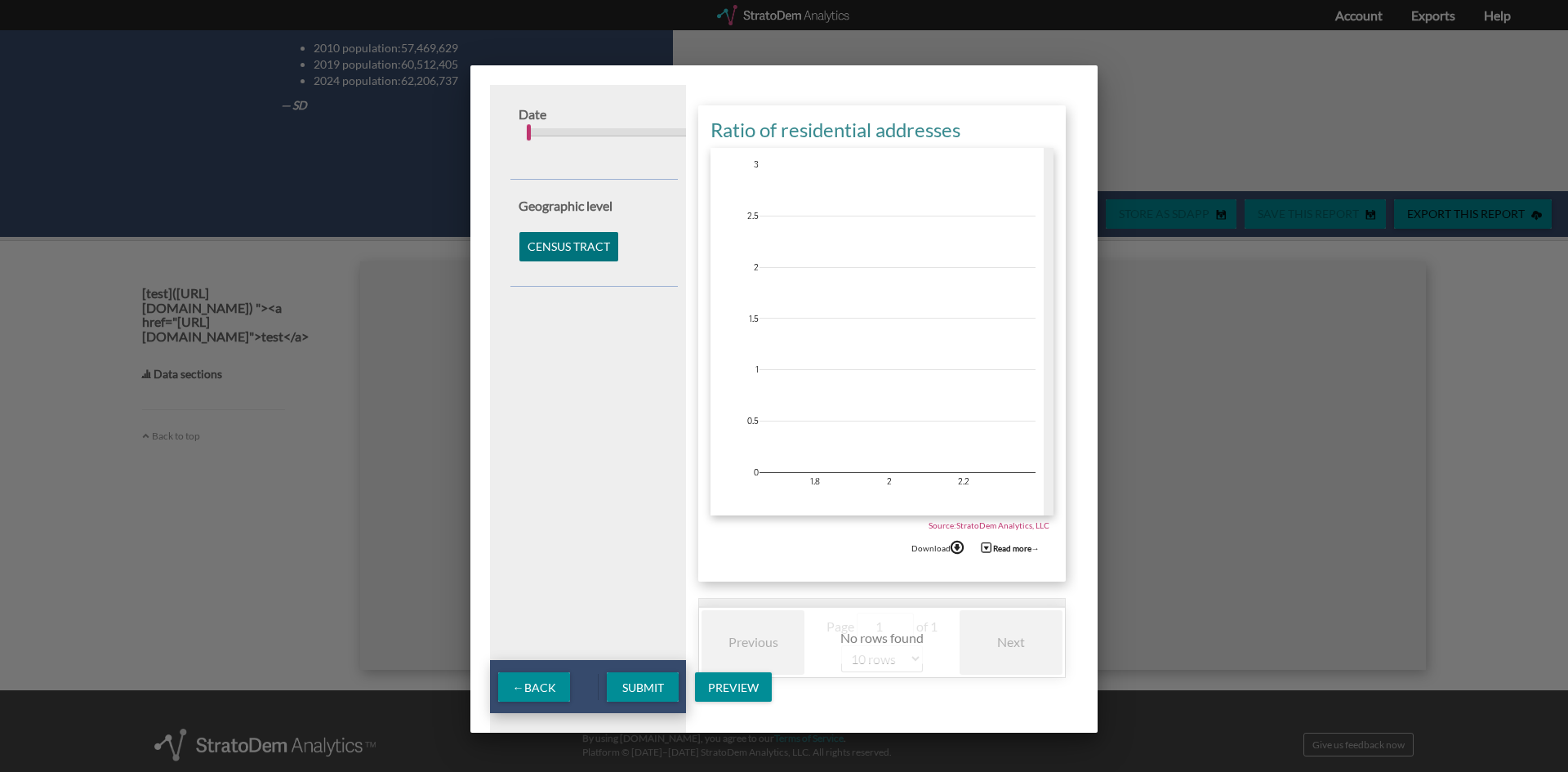
click at [592, 132] on div "2000 : 2017 2000 2017 2000 2005 2010 2015 2020 2025" at bounding box center [598, 132] width 144 height 16
click at [547, 682] on span "← Back" at bounding box center [534, 687] width 43 height 14
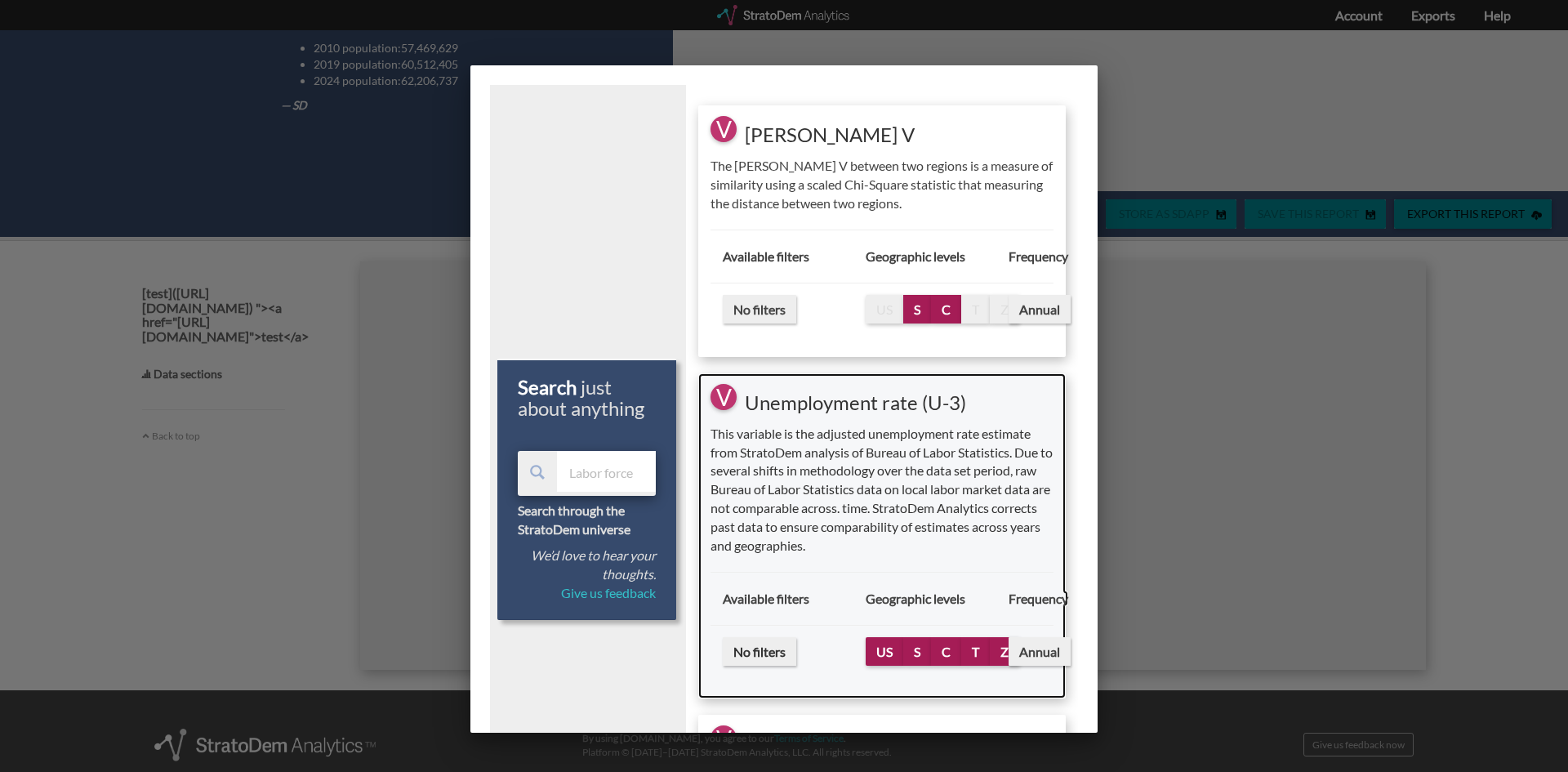
click at [915, 640] on span "S" at bounding box center [918, 651] width 28 height 29
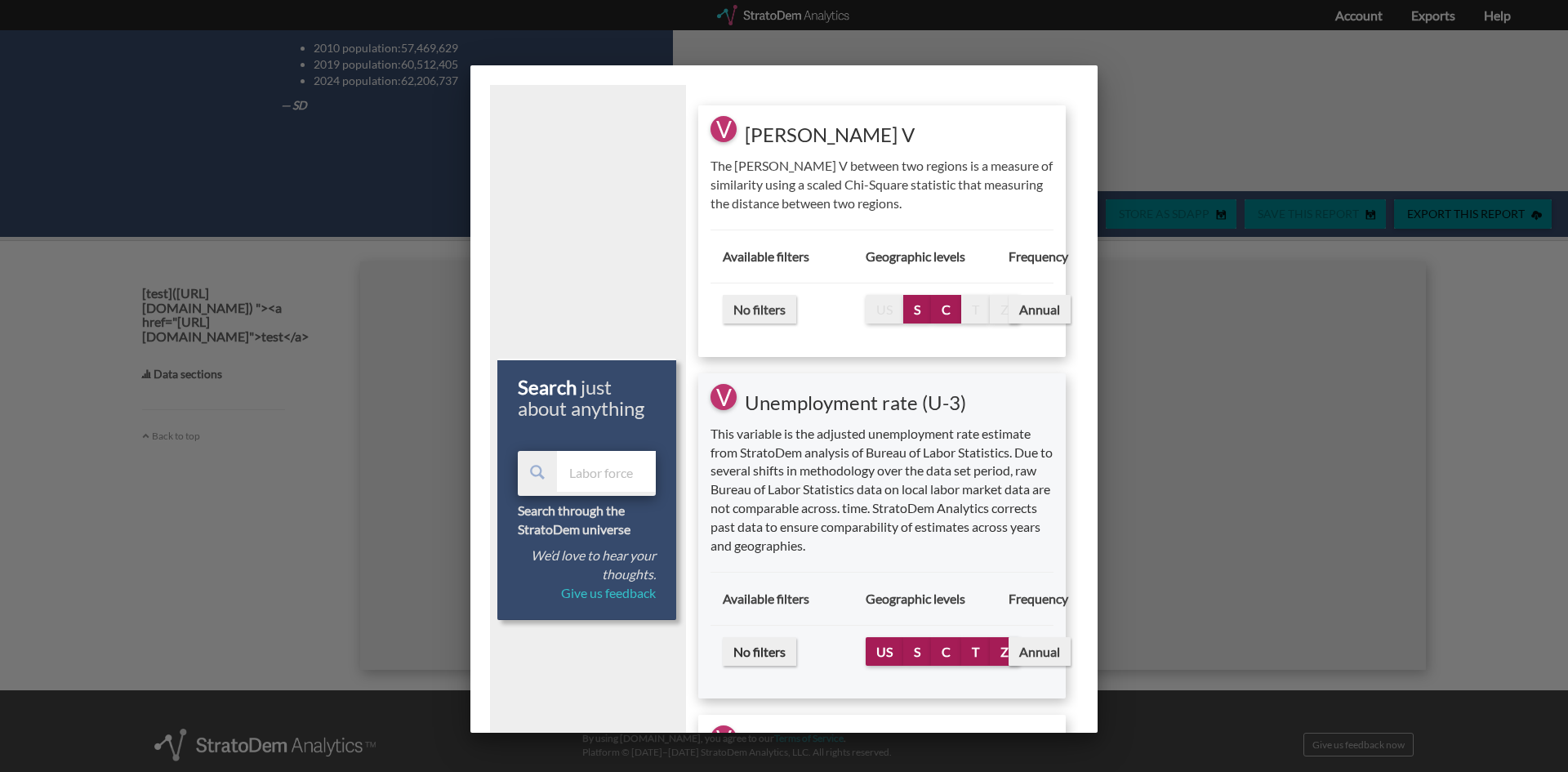
select select "10"
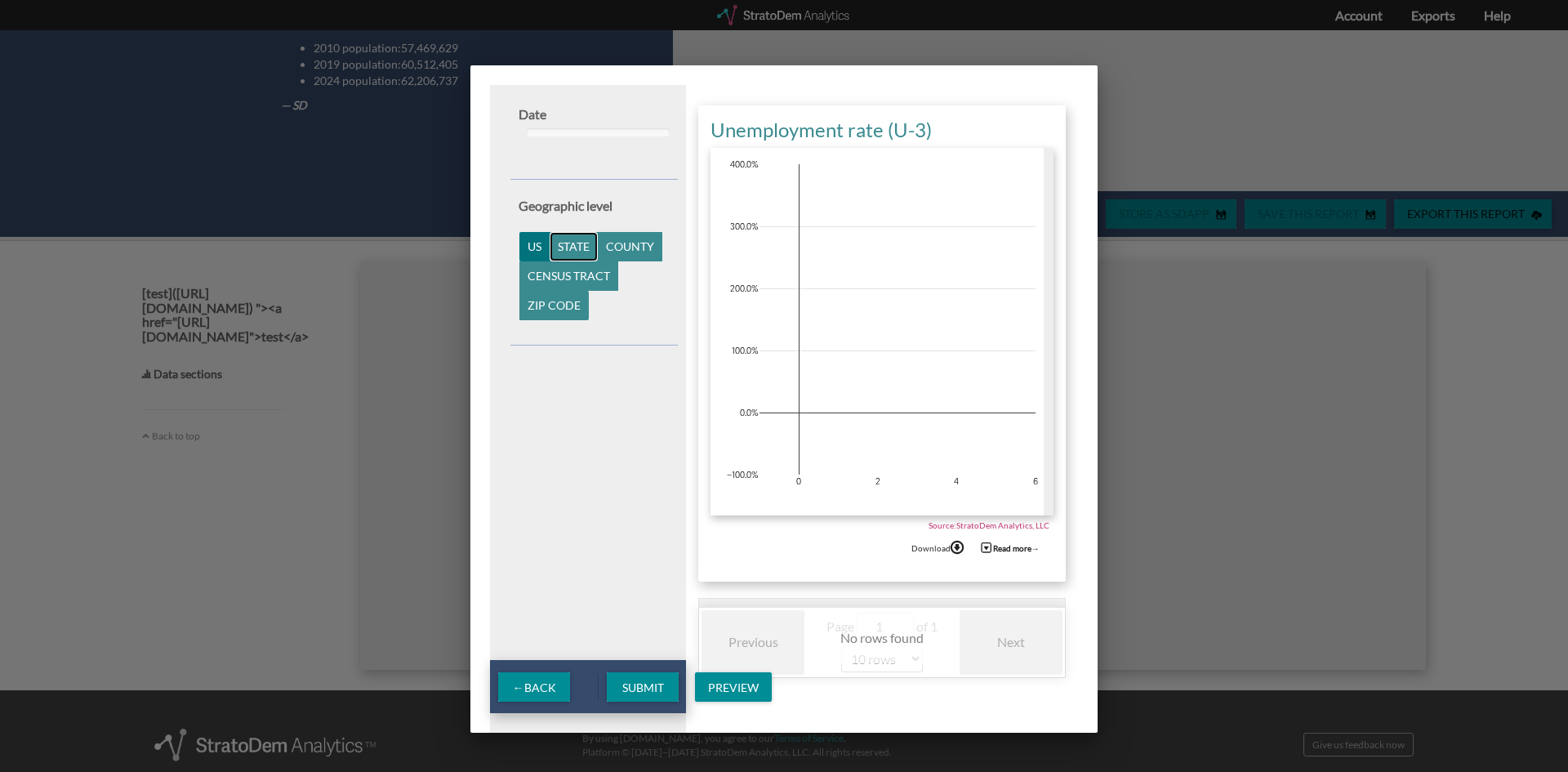
click at [568, 242] on button "State" at bounding box center [574, 246] width 48 height 29
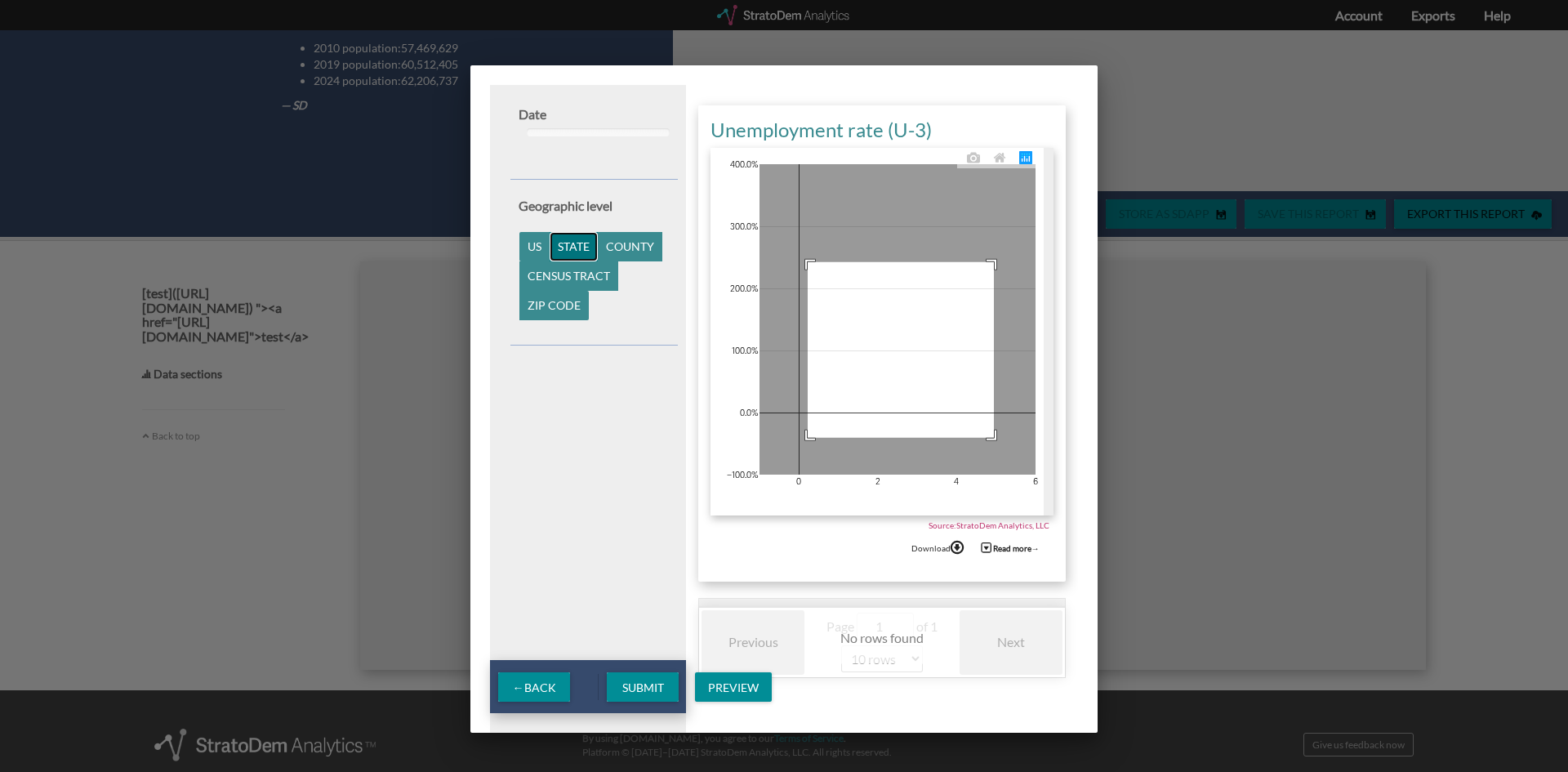
drag, startPoint x: 808, startPoint y: 262, endPoint x: 1029, endPoint y: 480, distance: 310.4
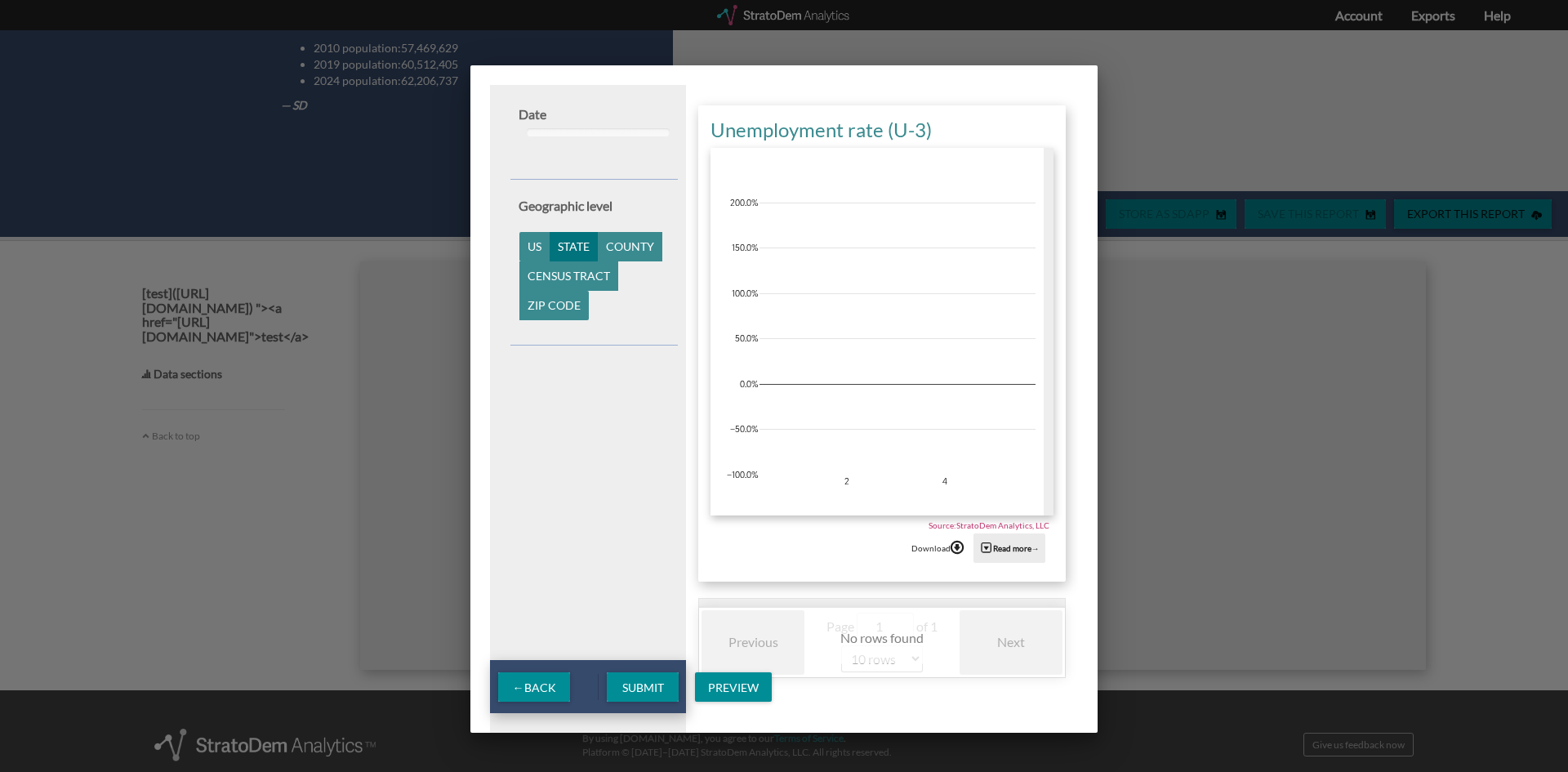
click at [993, 548] on strong "Read more →" at bounding box center [1016, 548] width 47 height 10
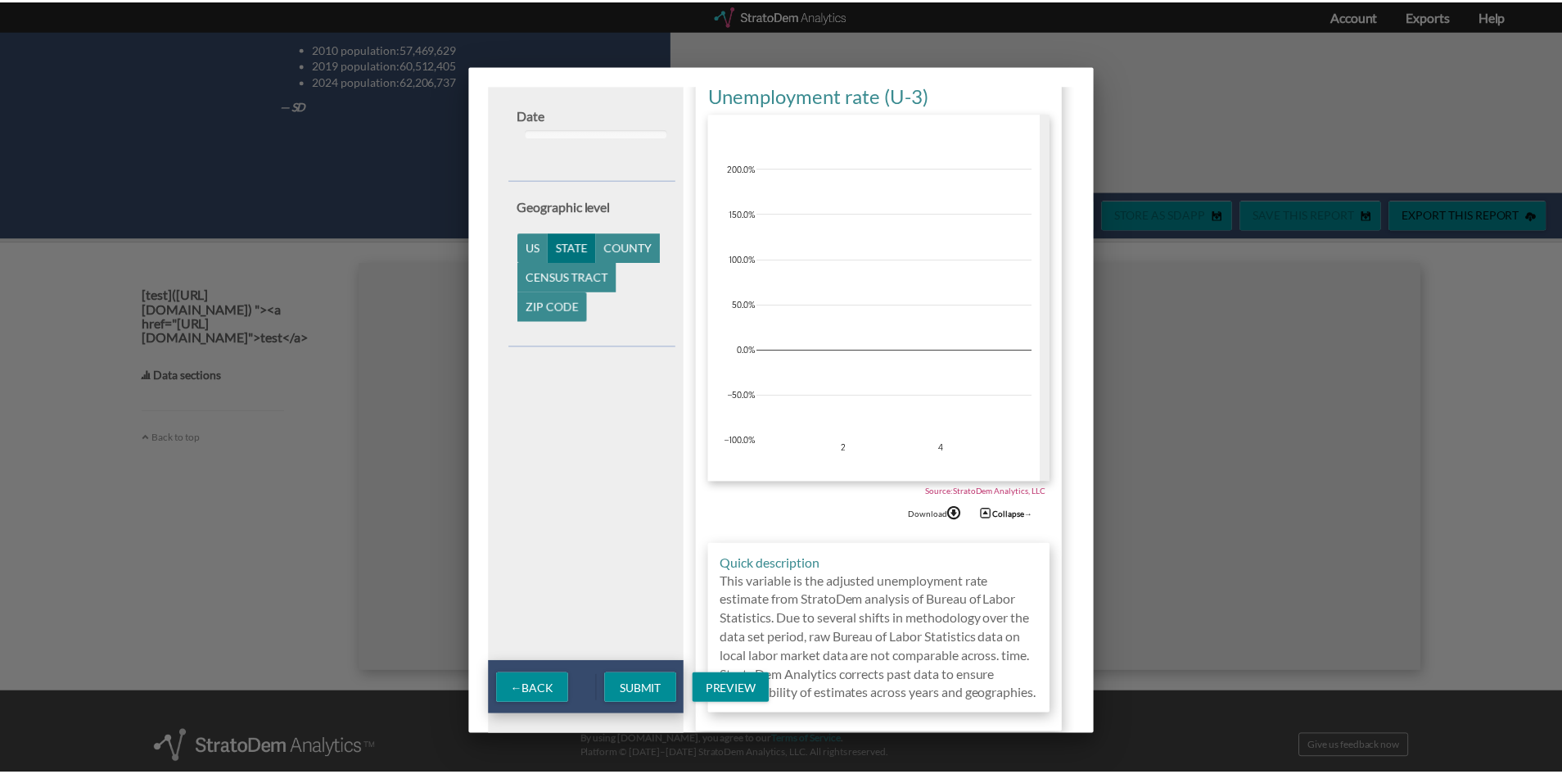
scroll to position [54, 0]
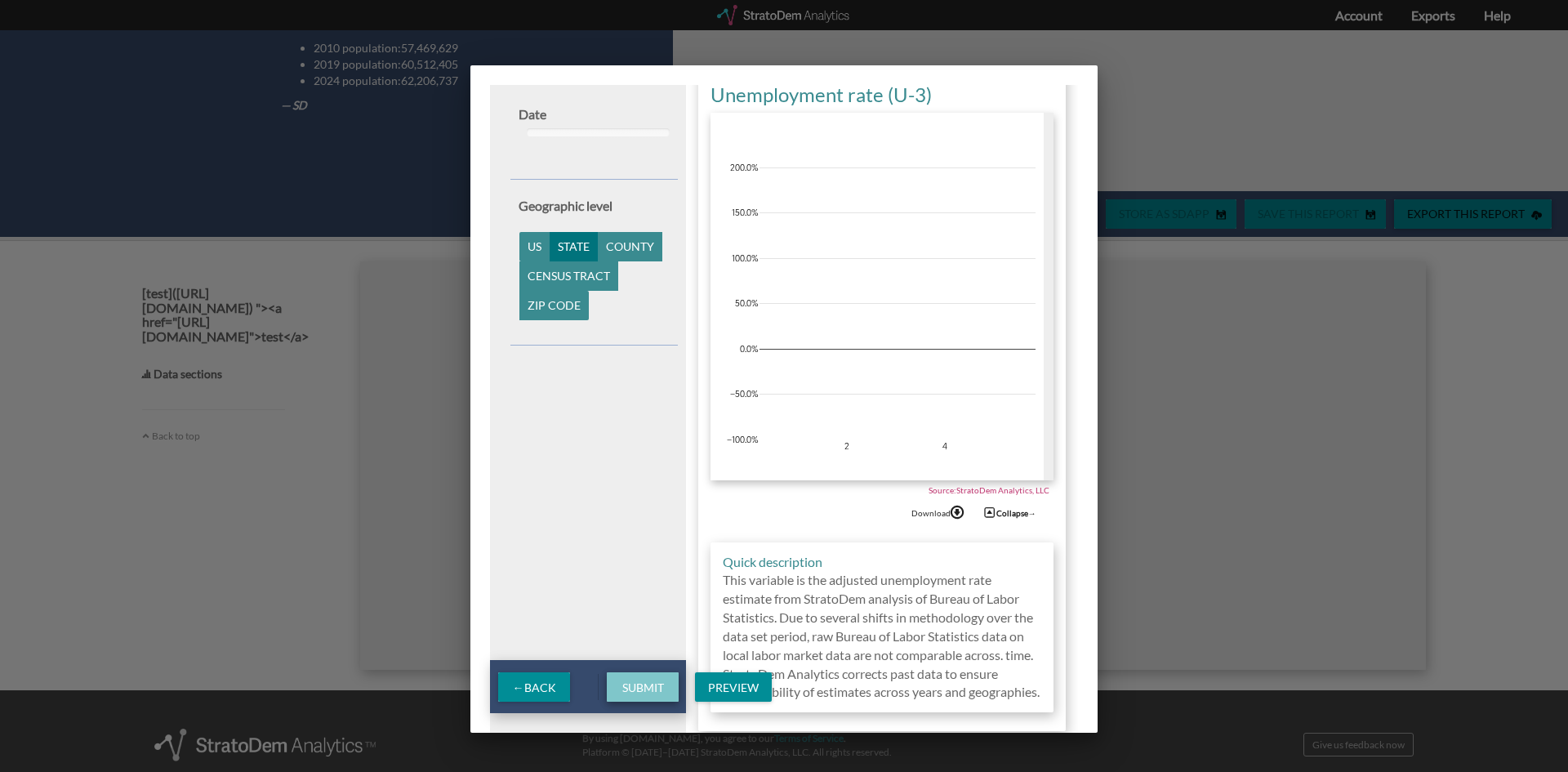
click at [632, 685] on span "Submit" at bounding box center [643, 687] width 68 height 14
click at [1209, 460] on div at bounding box center [784, 386] width 1568 height 772
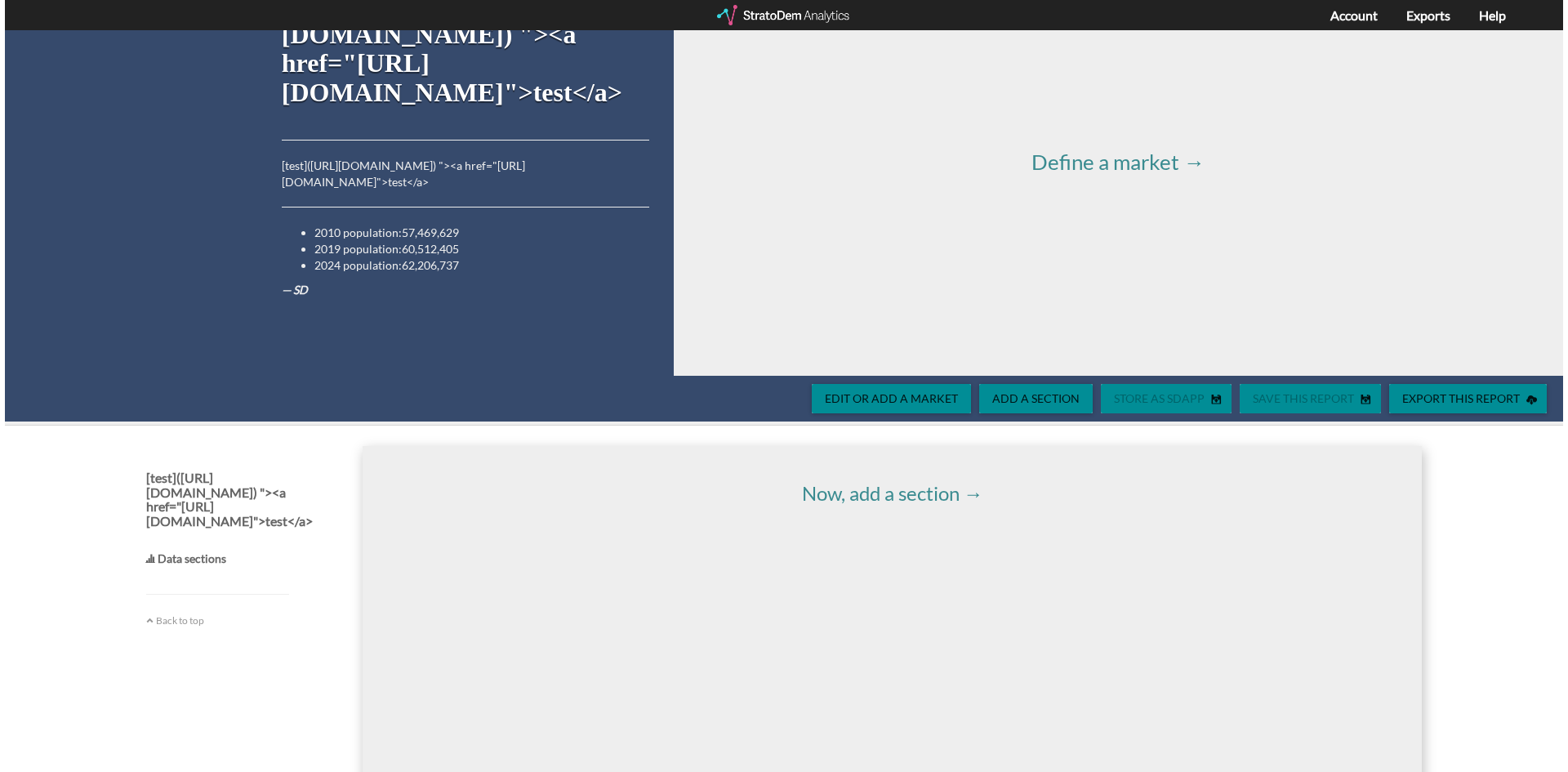
scroll to position [4, 0]
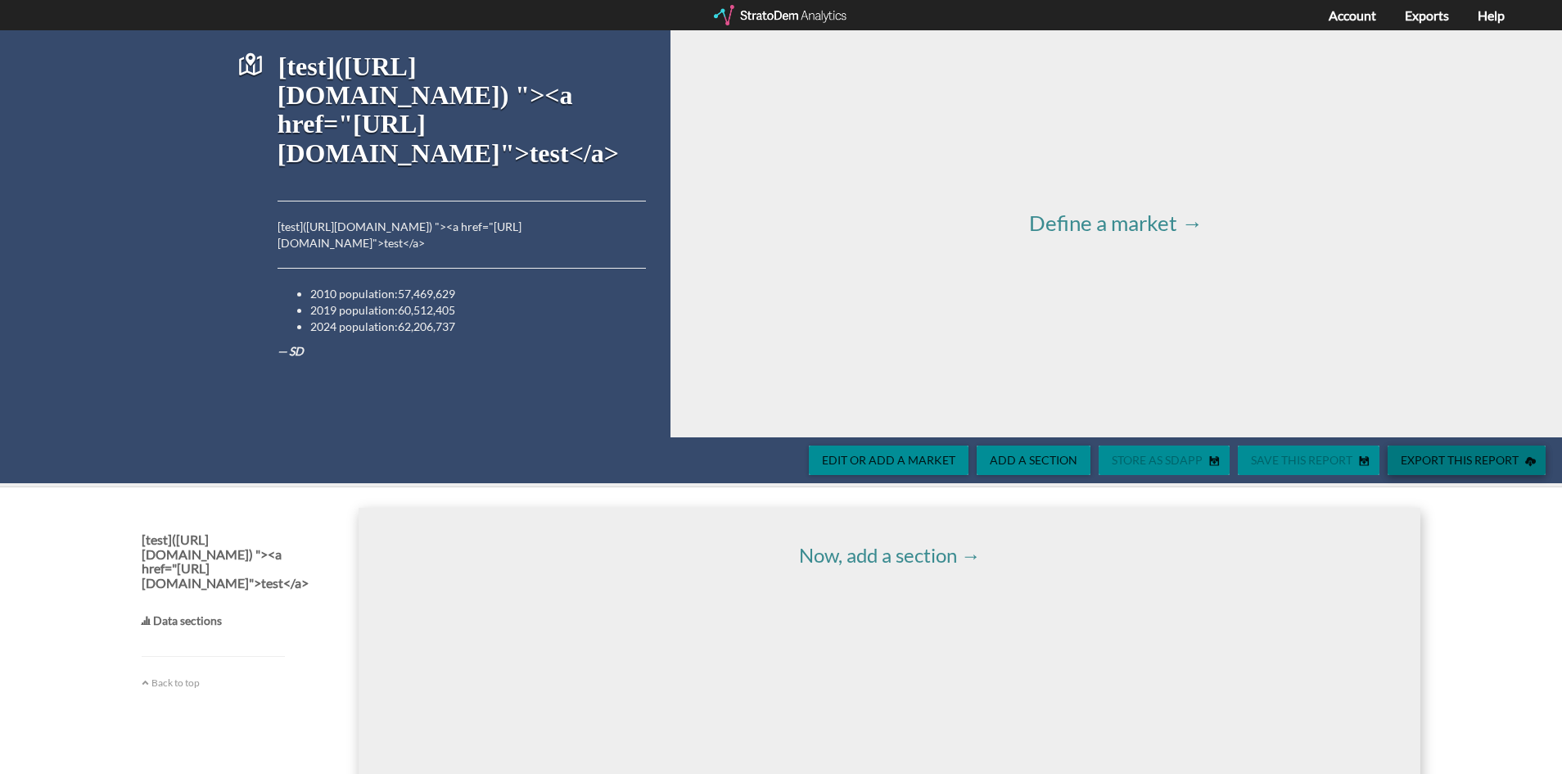
click at [1436, 459] on span "Export this report" at bounding box center [1457, 460] width 138 height 14
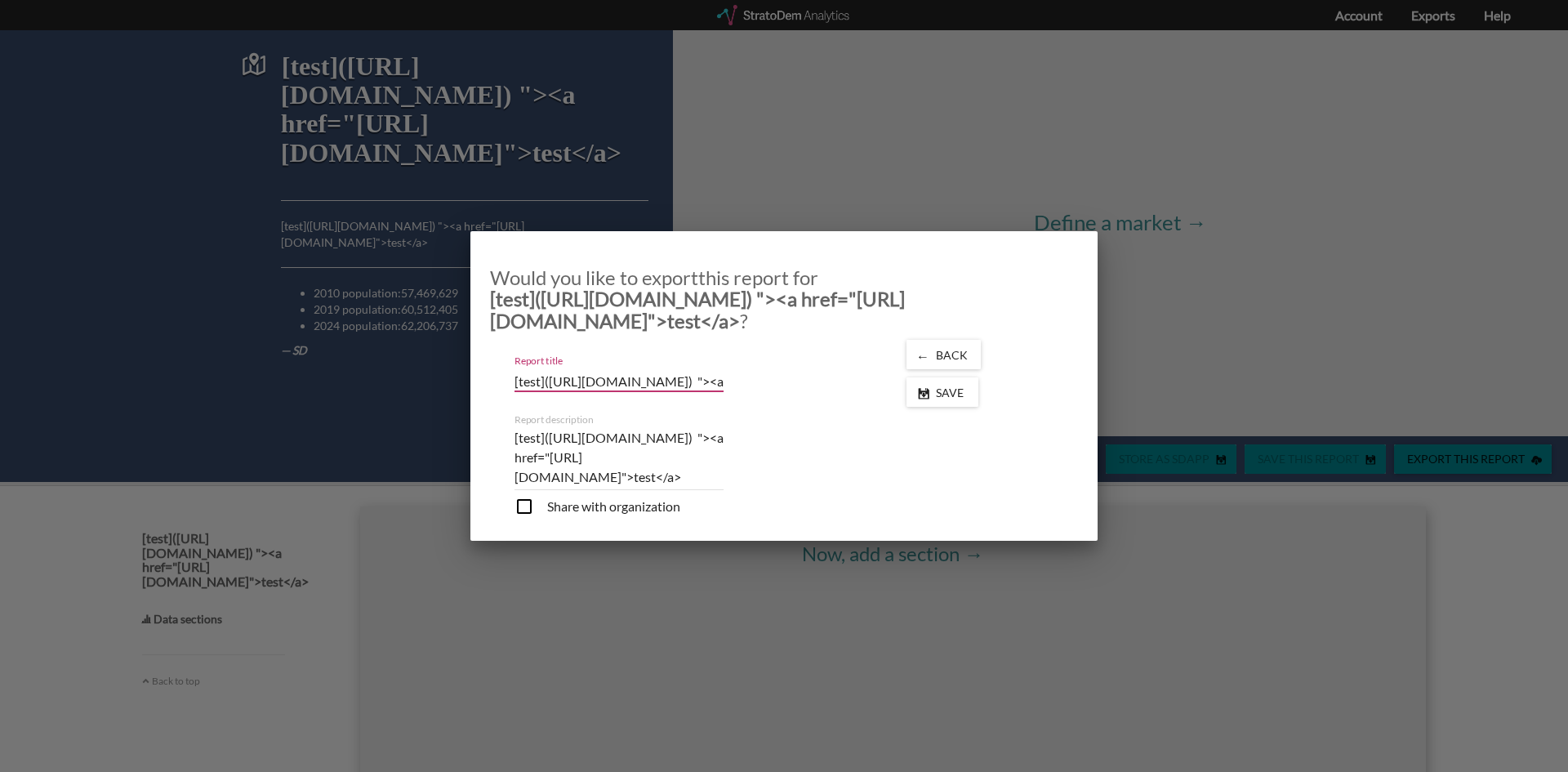
scroll to position [0, 193]
drag, startPoint x: 651, startPoint y: 385, endPoint x: 592, endPoint y: 457, distance: 93.1
click at [863, 396] on div "Report title A StratoDem Analytics report [test]([URL][DOMAIN_NAME]) "><a href=…" at bounding box center [686, 369] width 367 height 59
click at [572, 457] on textarea "[test]([URL][DOMAIN_NAME]) "><a href="[URL][DOMAIN_NAME]">test</a>" at bounding box center [619, 457] width 209 height 59
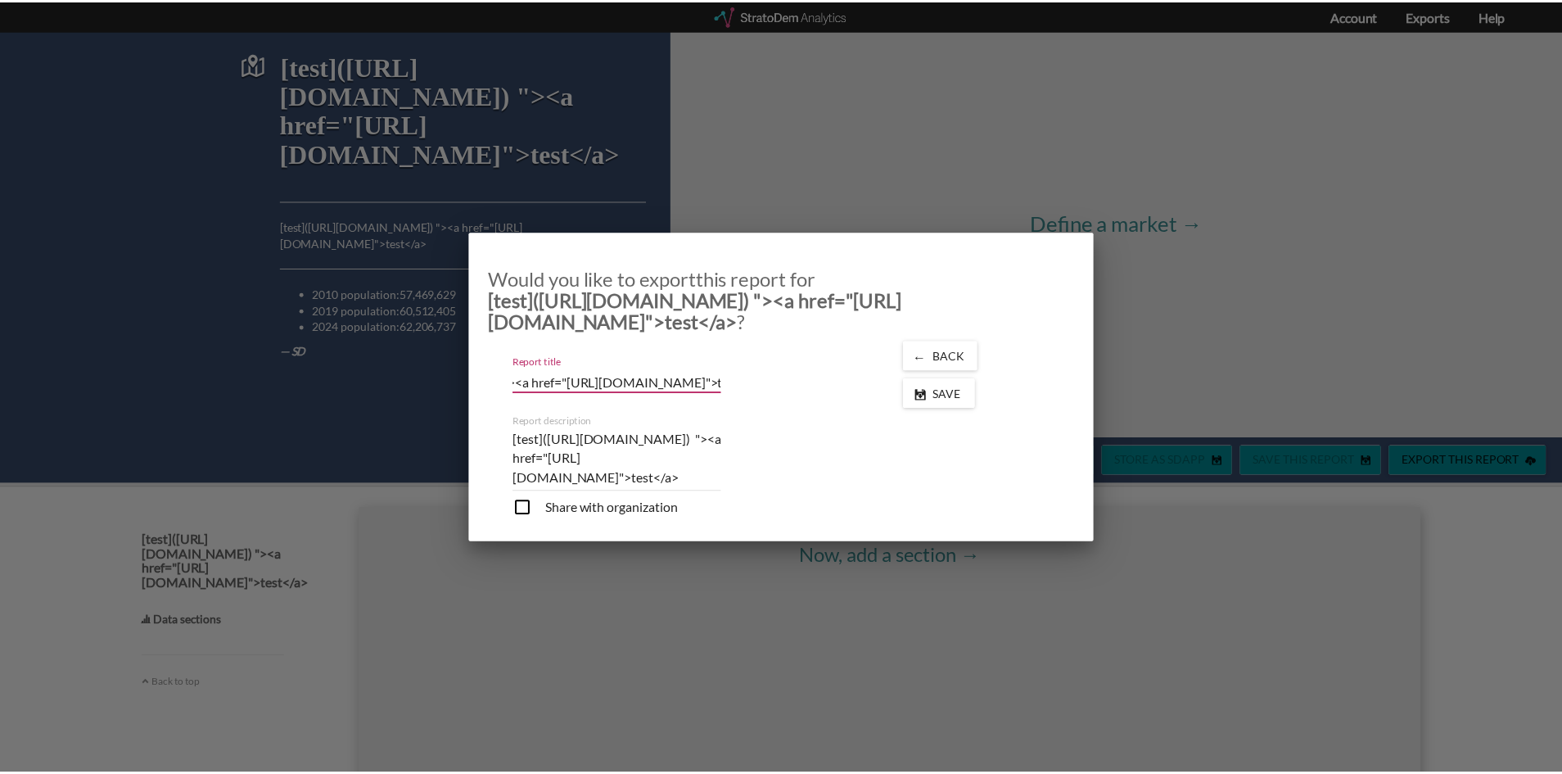
scroll to position [0, 0]
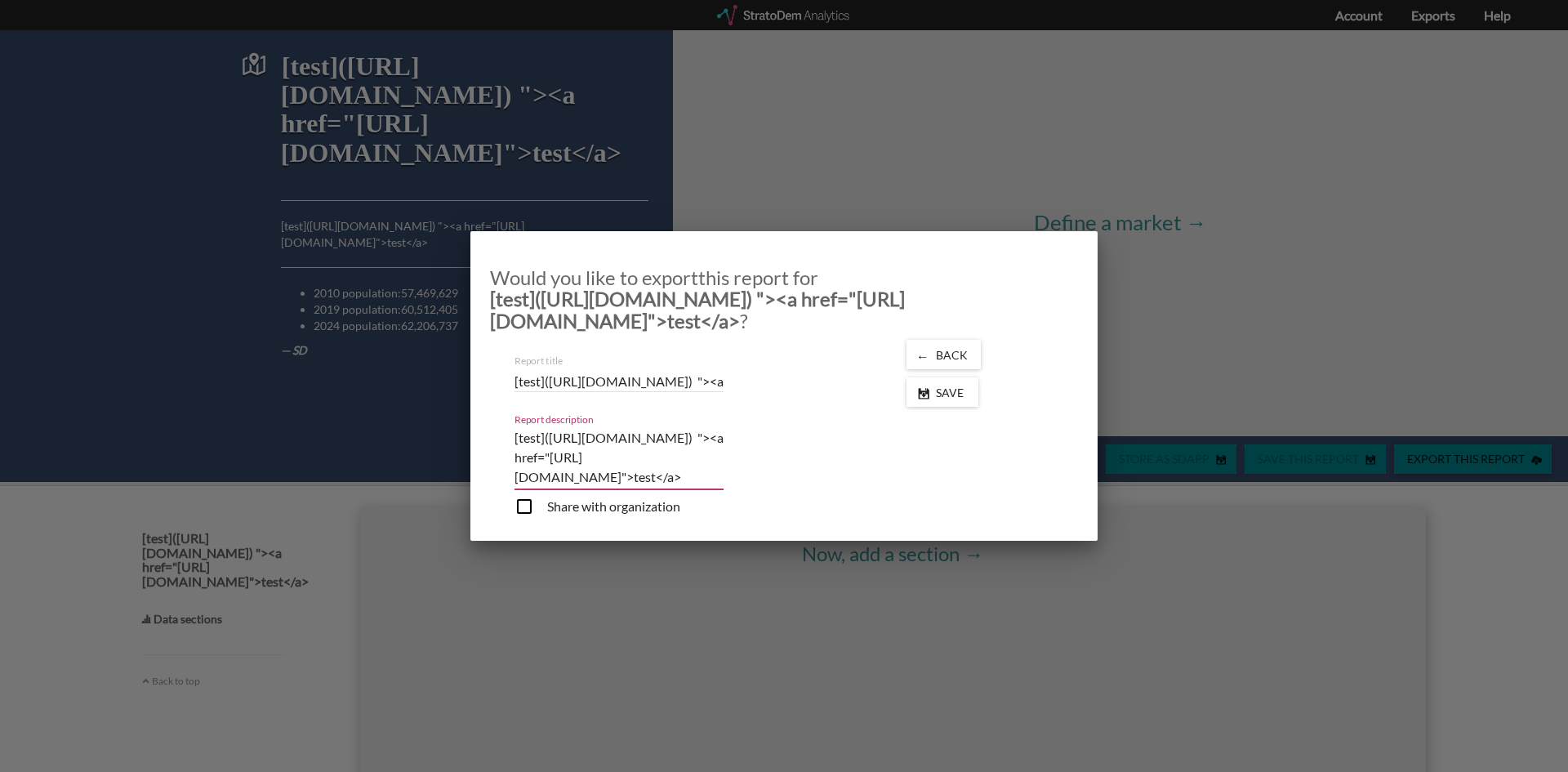
click at [572, 457] on textarea "[test]([URL][DOMAIN_NAME]) "><a href="[URL][DOMAIN_NAME]">test</a>" at bounding box center [619, 457] width 209 height 59
click at [573, 457] on textarea "[test]([URL][DOMAIN_NAME]) "><a href="[URL][DOMAIN_NAME]">test</a>" at bounding box center [619, 457] width 209 height 59
click at [527, 510] on input "checkbox" at bounding box center [597, 509] width 166 height 24
click at [948, 389] on span "Save" at bounding box center [953, 392] width 47 height 14
click at [606, 521] on input "checkbox" at bounding box center [597, 509] width 166 height 24
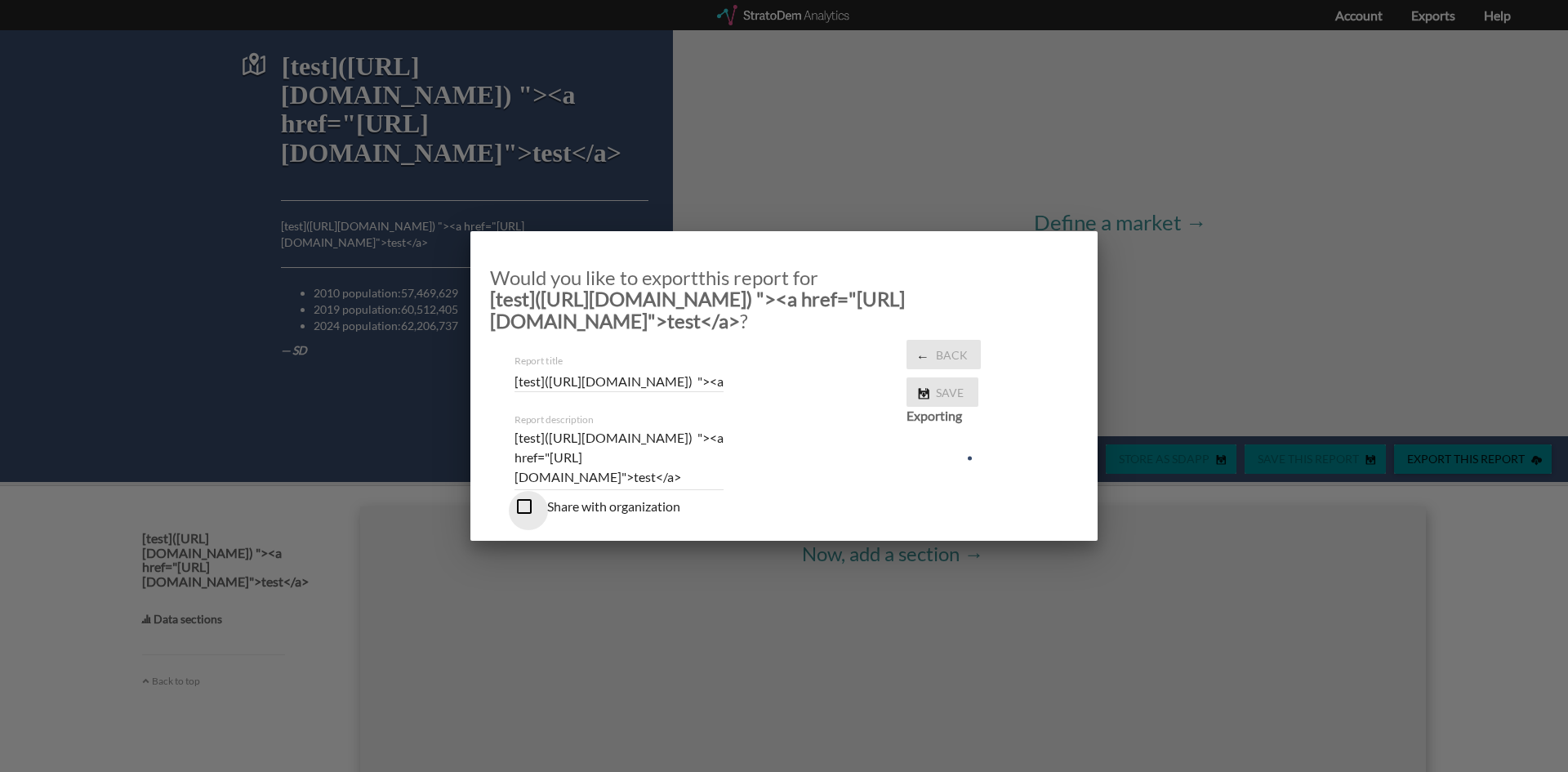
click at [594, 507] on input "checkbox" at bounding box center [597, 509] width 166 height 24
checkbox input "true"
drag, startPoint x: 1054, startPoint y: 281, endPoint x: 1162, endPoint y: 255, distance: 111.1
click at [1086, 273] on div "Would you like to export this report for [test]([URL][DOMAIN_NAME]) "><a href="…" at bounding box center [784, 386] width 627 height 309
click at [1212, 243] on div at bounding box center [784, 386] width 1568 height 772
